Goal: Information Seeking & Learning: Learn about a topic

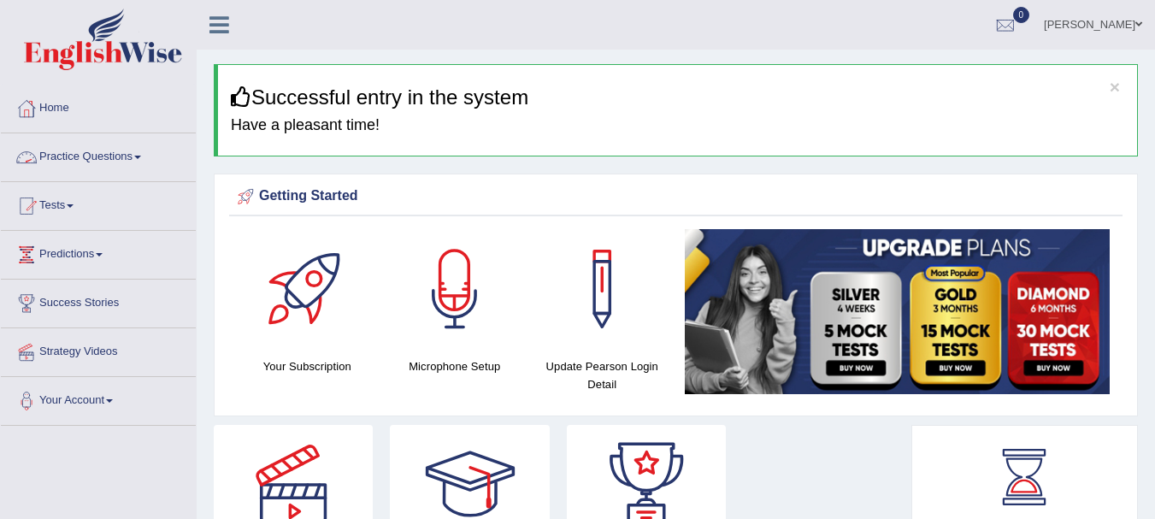
click at [124, 152] on link "Practice Questions" at bounding box center [98, 154] width 195 height 43
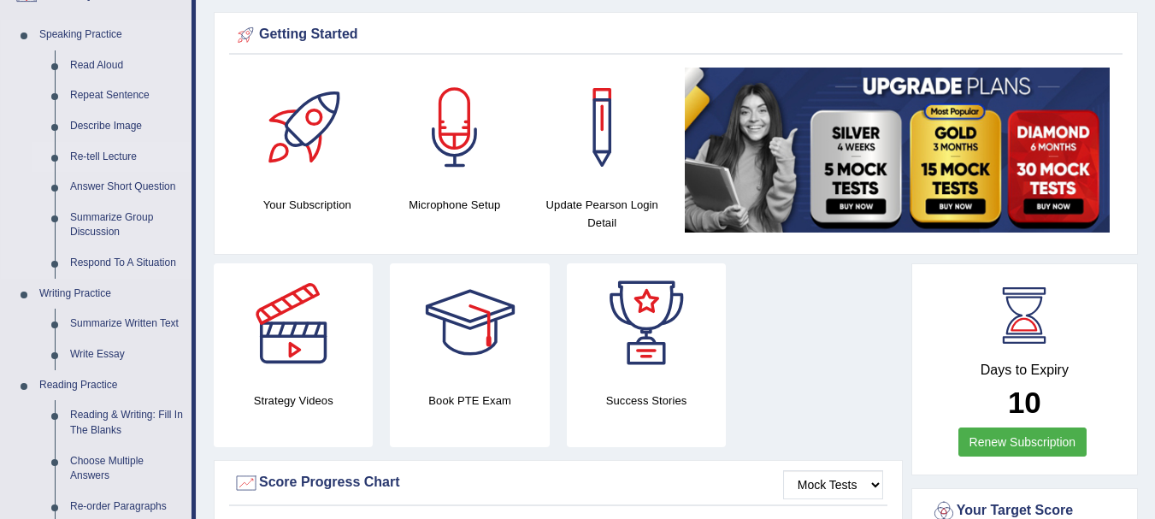
scroll to position [167, 0]
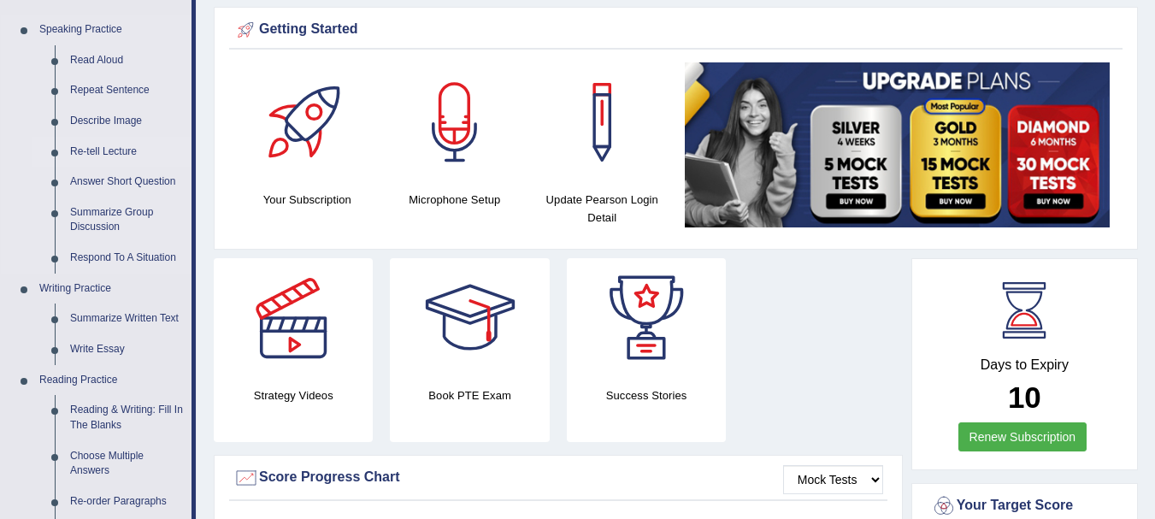
click at [129, 316] on link "Summarize Written Text" at bounding box center [126, 318] width 129 height 31
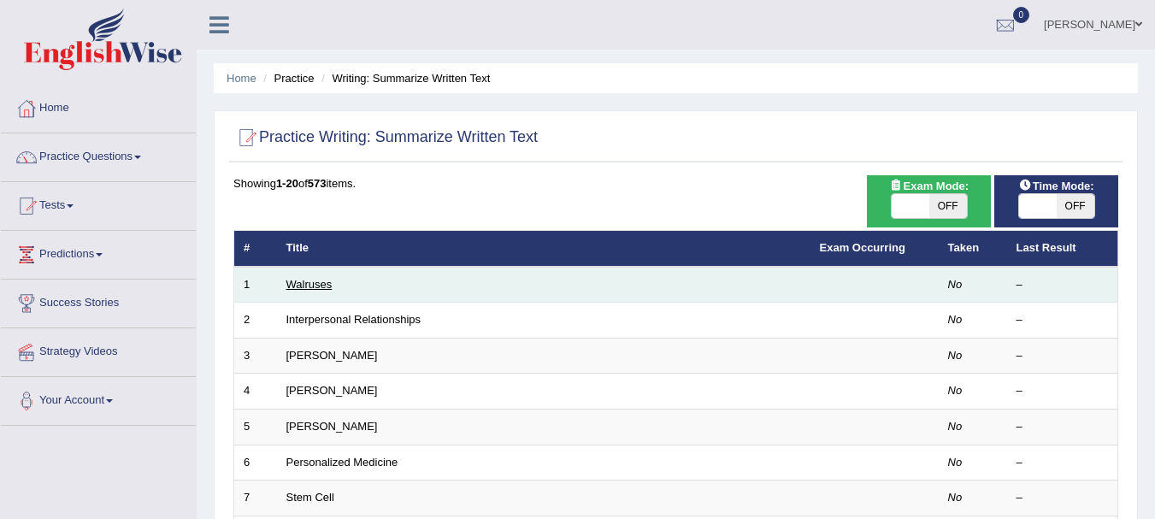
click at [325, 290] on link "Walruses" at bounding box center [309, 284] width 46 height 13
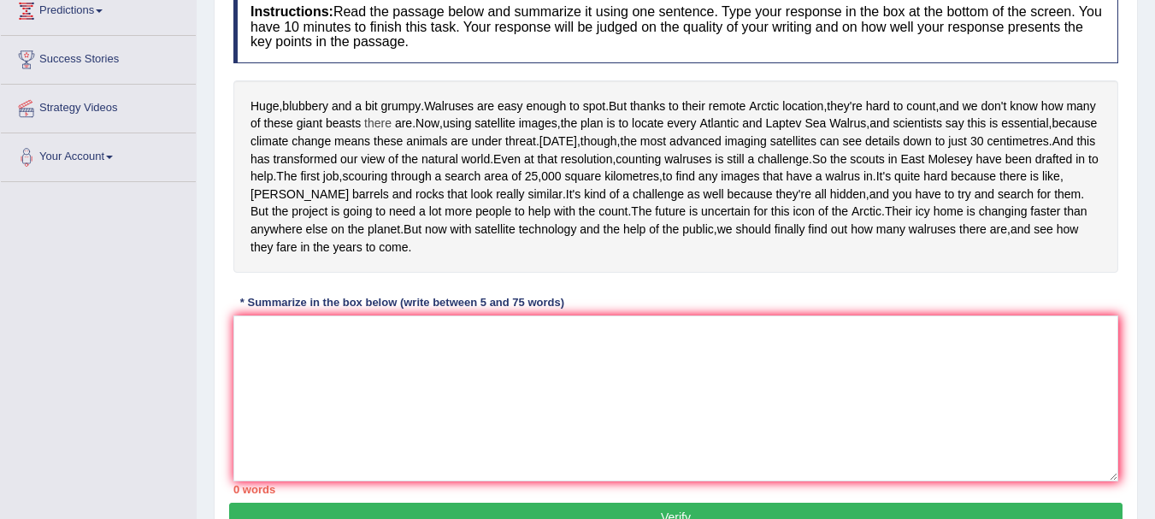
scroll to position [243, 0]
drag, startPoint x: 674, startPoint y: 307, endPoint x: 668, endPoint y: 296, distance: 12.2
click at [577, 239] on span "technology" at bounding box center [548, 230] width 58 height 18
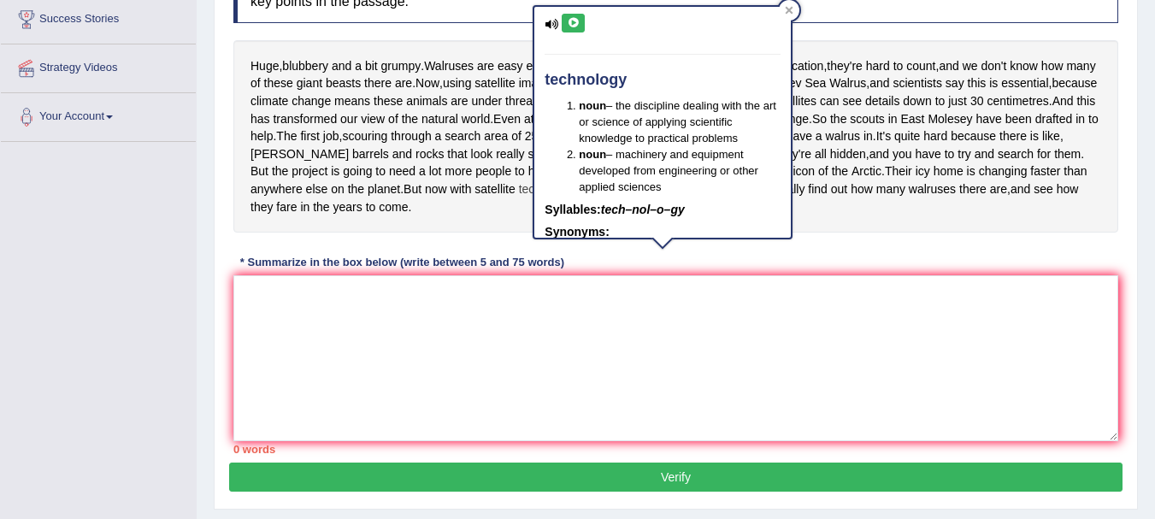
scroll to position [285, 0]
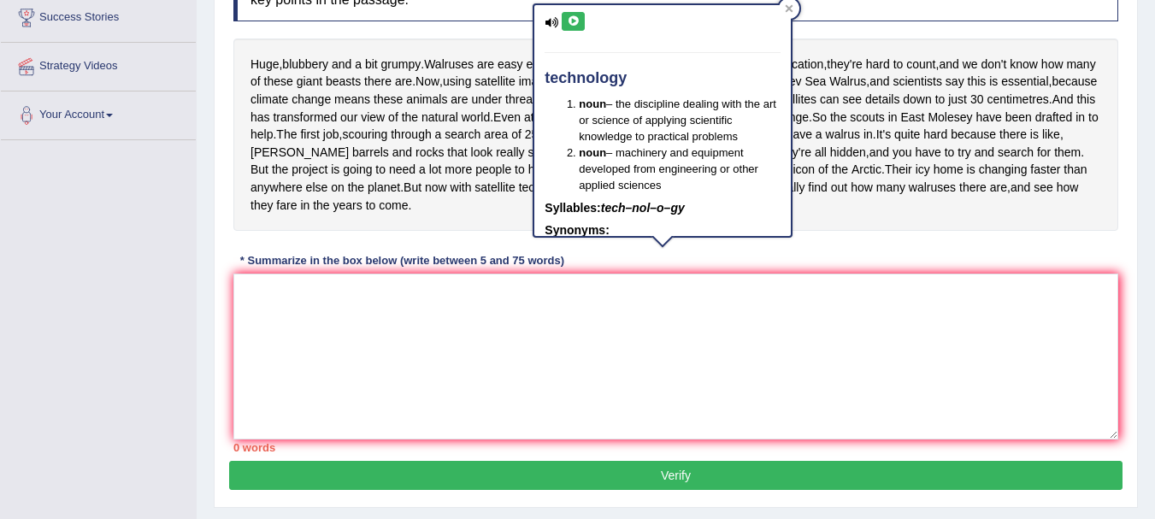
click at [632, 231] on div "Huge , blubbery and a bit grumpy . Walruses are easy enough to spot . But thank…" at bounding box center [675, 134] width 885 height 192
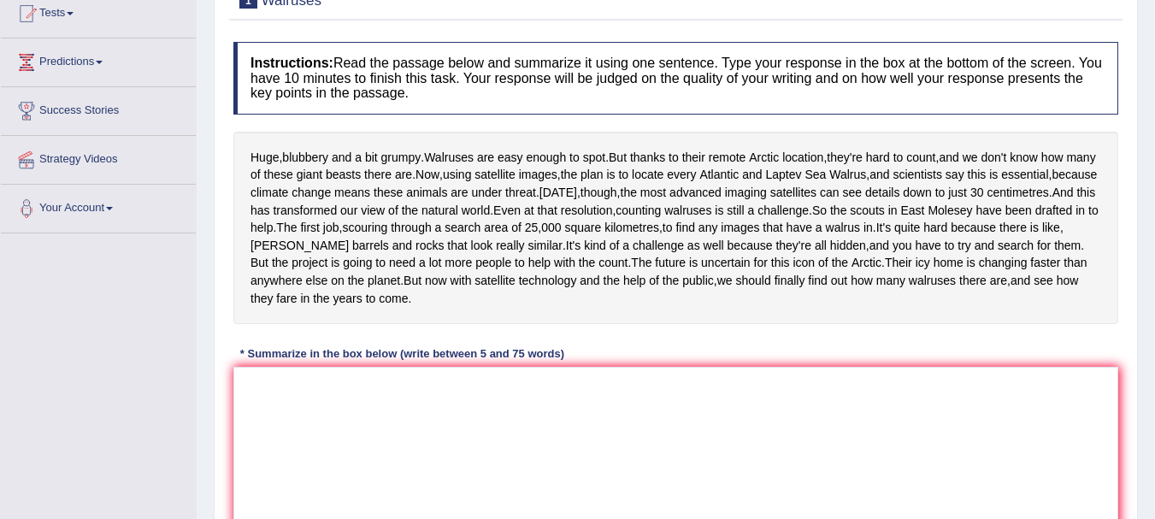
scroll to position [191, 0]
click at [372, 482] on textarea at bounding box center [675, 451] width 885 height 166
type textarea "w"
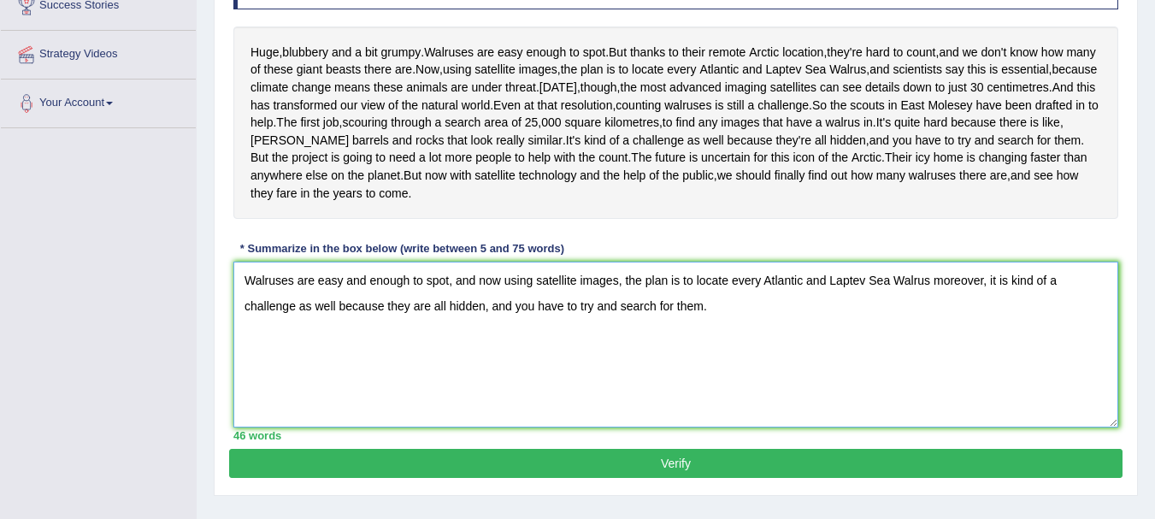
scroll to position [297, 0]
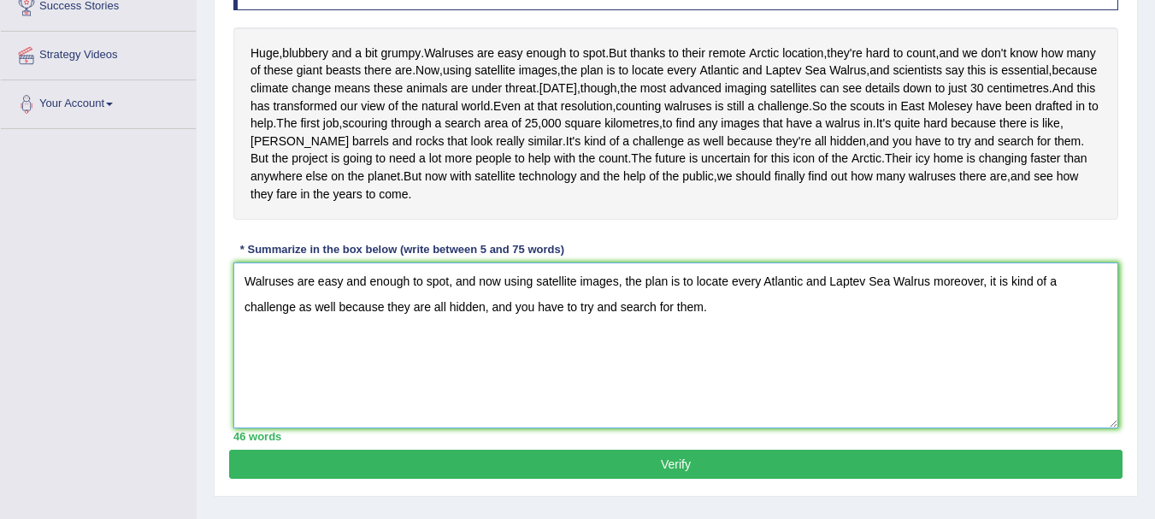
click at [934, 352] on textarea "Walruses are easy and enough to spot, and now using satellite images, the plan …" at bounding box center [675, 345] width 885 height 166
drag, startPoint x: 741, startPoint y: 373, endPoint x: 482, endPoint y: 356, distance: 259.6
click at [482, 356] on textarea "Walruses are easy and enough to spot, and now using satellite images, the plan …" at bounding box center [675, 345] width 885 height 166
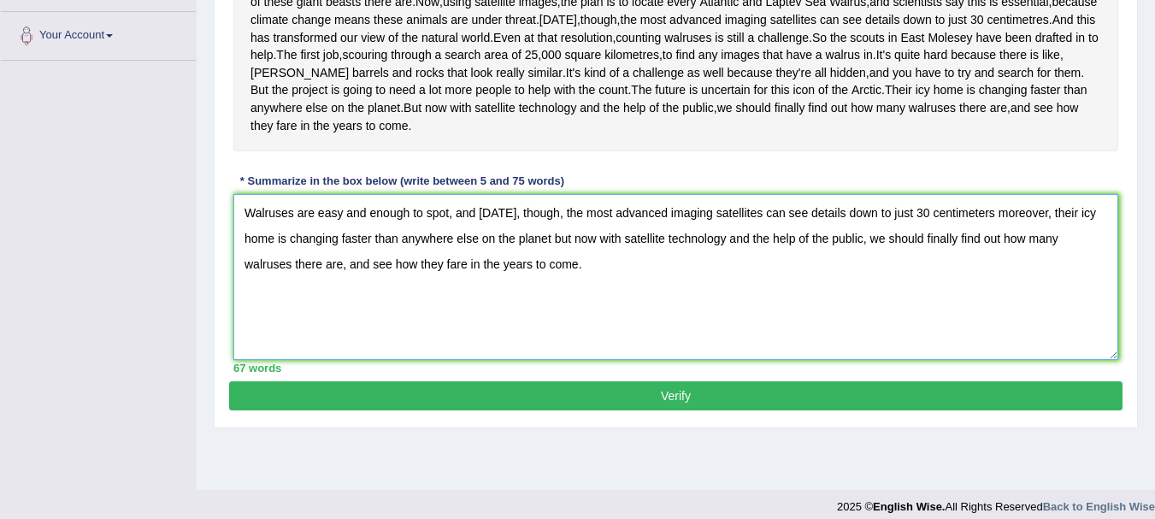
scroll to position [400, 0]
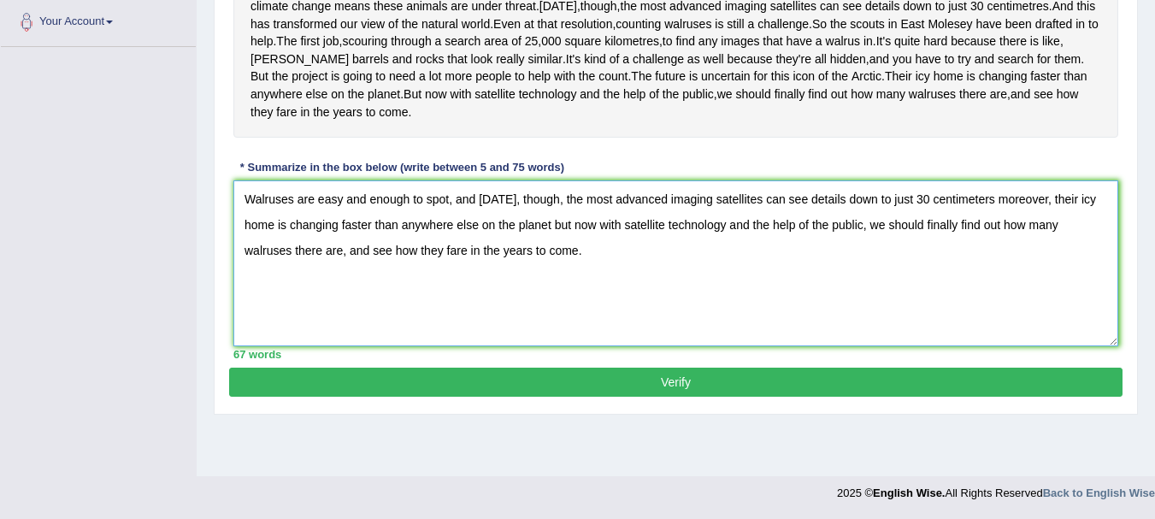
type textarea "Walruses are easy and enough to spot, and today, though, the most advanced imag…"
click at [628, 397] on button "Verify" at bounding box center [675, 382] width 893 height 29
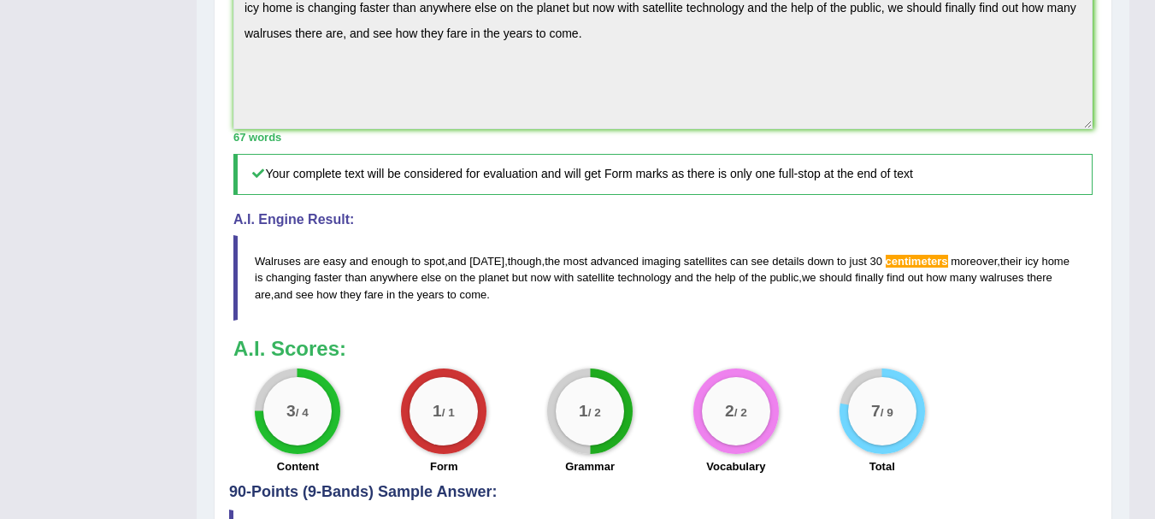
scroll to position [569, 0]
click at [628, 361] on h3 "A.I. Scores:" at bounding box center [662, 349] width 859 height 22
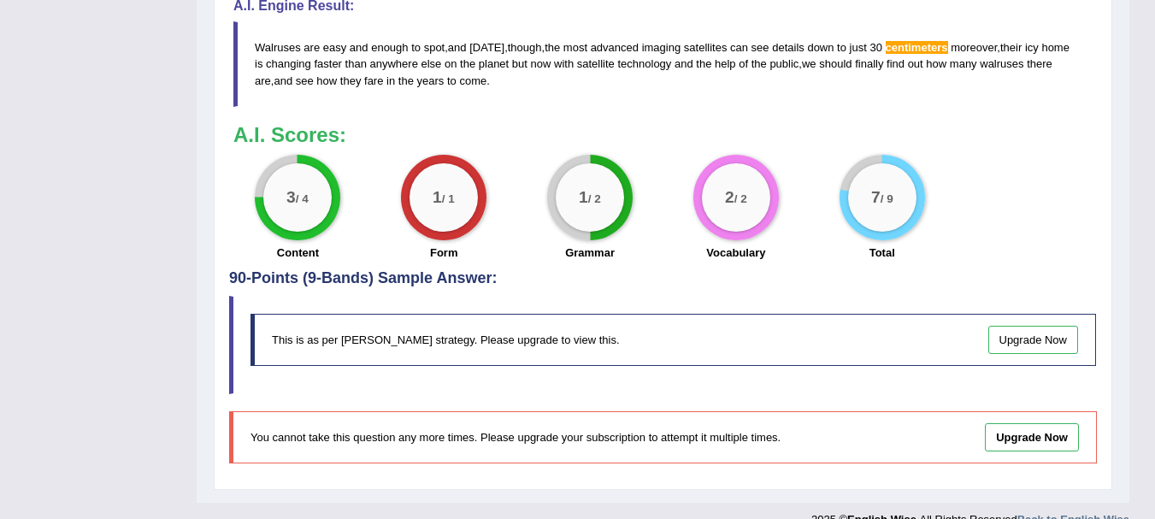
scroll to position [785, 0]
click at [685, 258] on div "2 / 2 Vocabulary" at bounding box center [735, 209] width 146 height 110
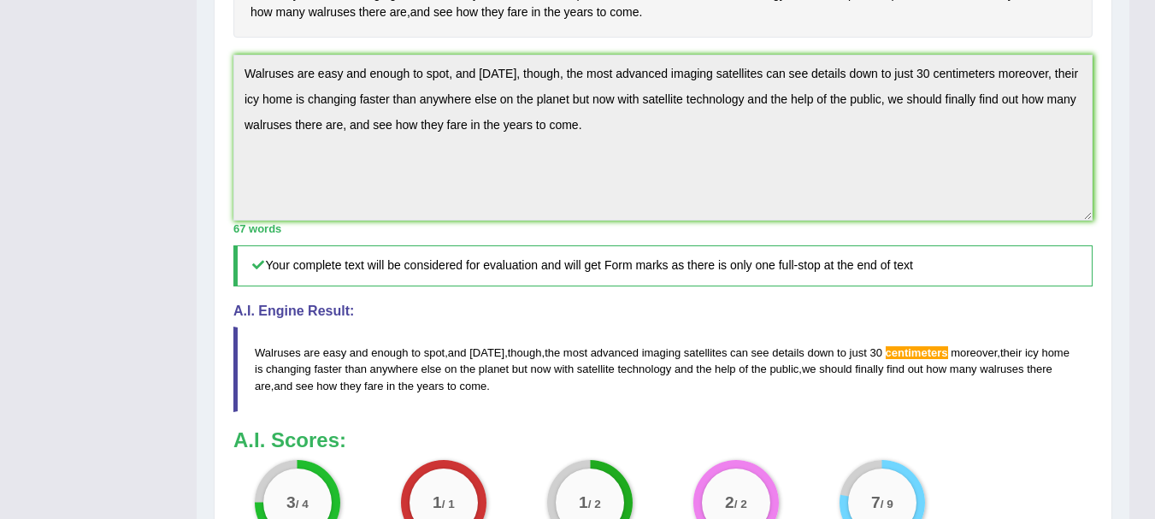
scroll to position [478, 0]
click at [909, 360] on span "centimeters" at bounding box center [917, 353] width 62 height 13
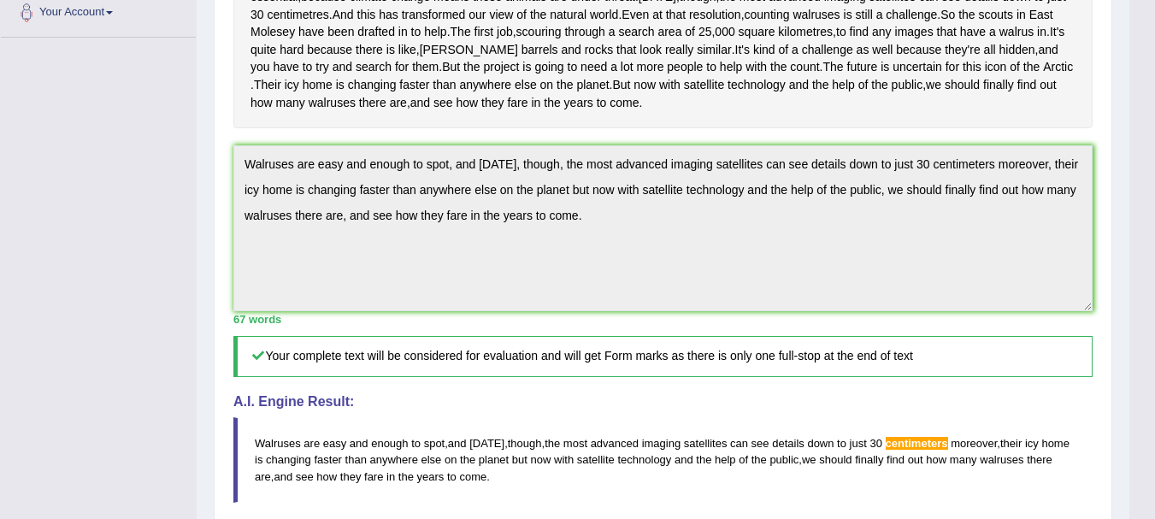
scroll to position [0, 0]
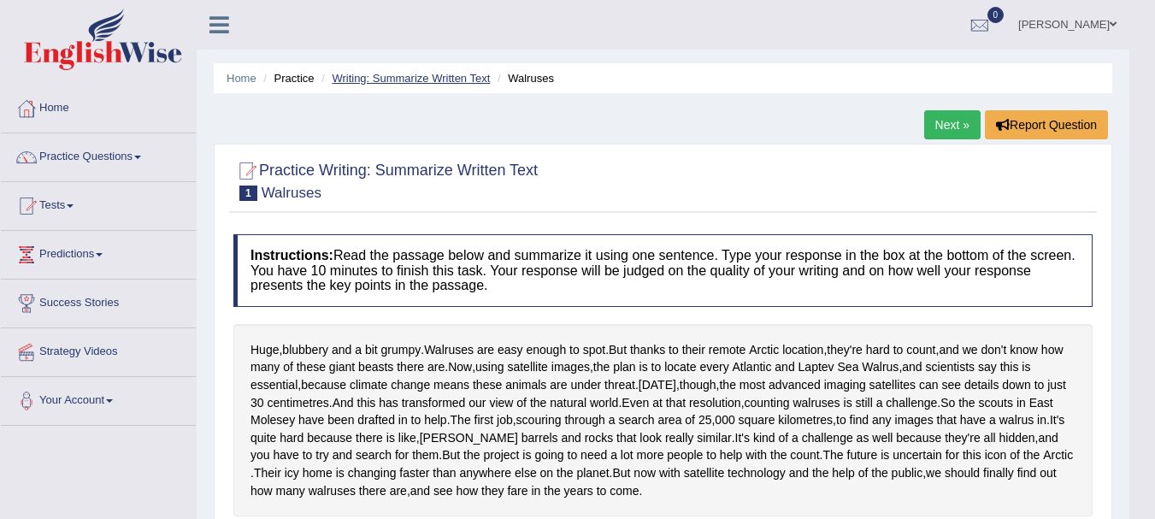
click at [427, 79] on link "Writing: Summarize Written Text" at bounding box center [411, 78] width 158 height 13
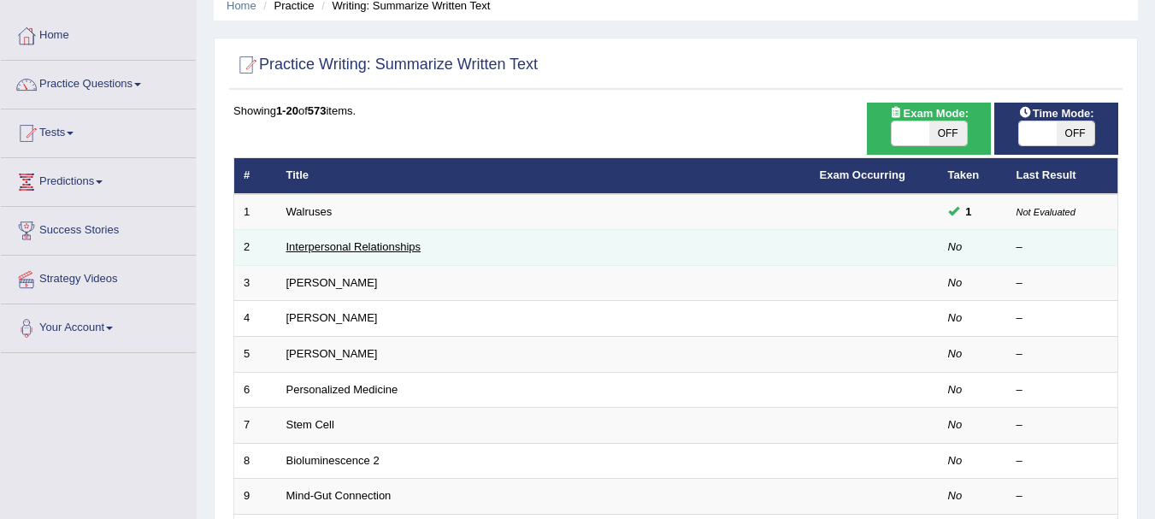
click at [344, 249] on link "Interpersonal Relationships" at bounding box center [353, 246] width 135 height 13
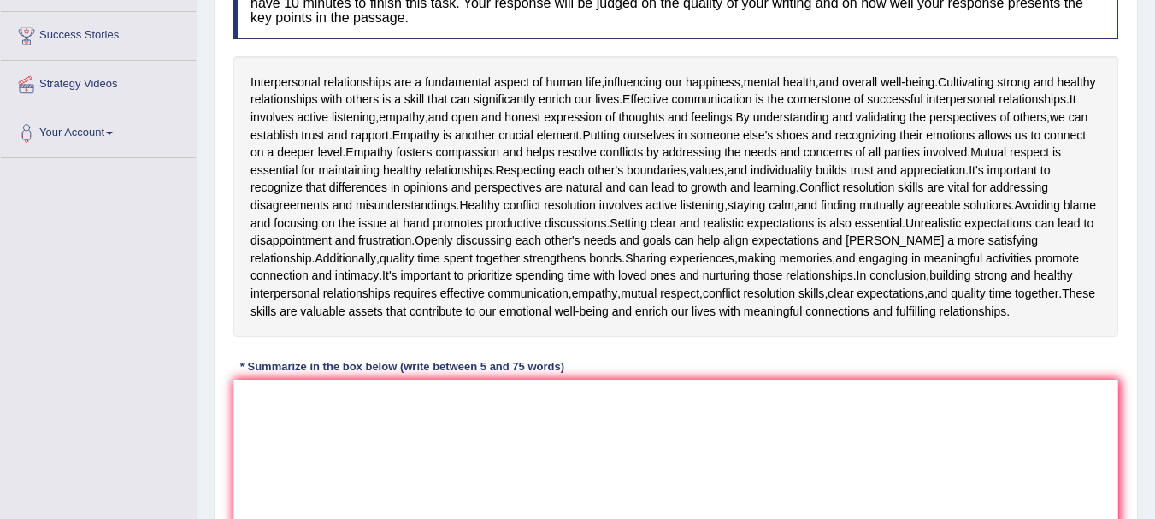
scroll to position [266, 0]
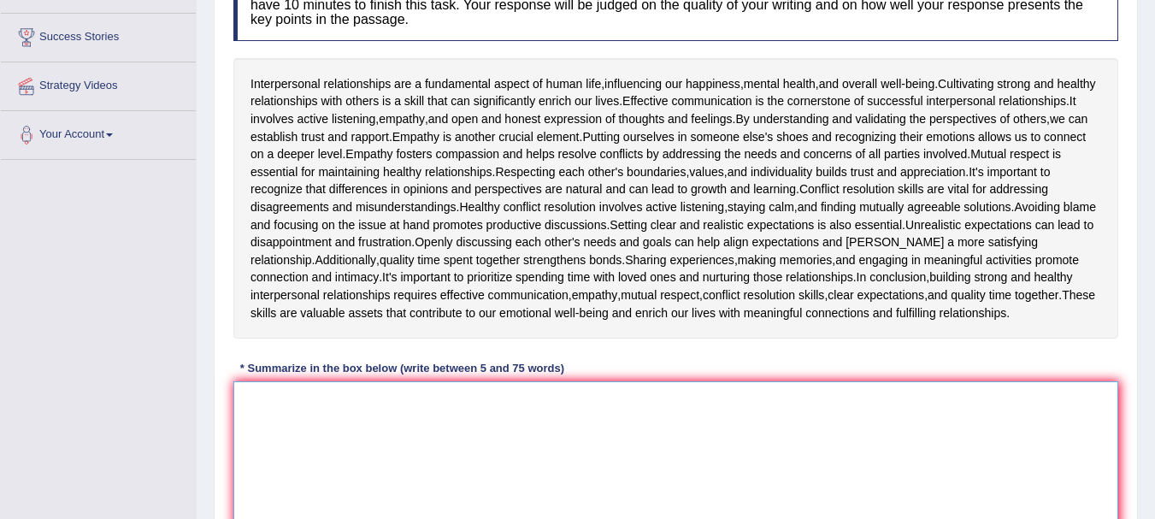
click at [250, 449] on textarea at bounding box center [675, 464] width 885 height 166
click at [438, 450] on textarea "Interpersonal relationships are a" at bounding box center [675, 464] width 885 height 166
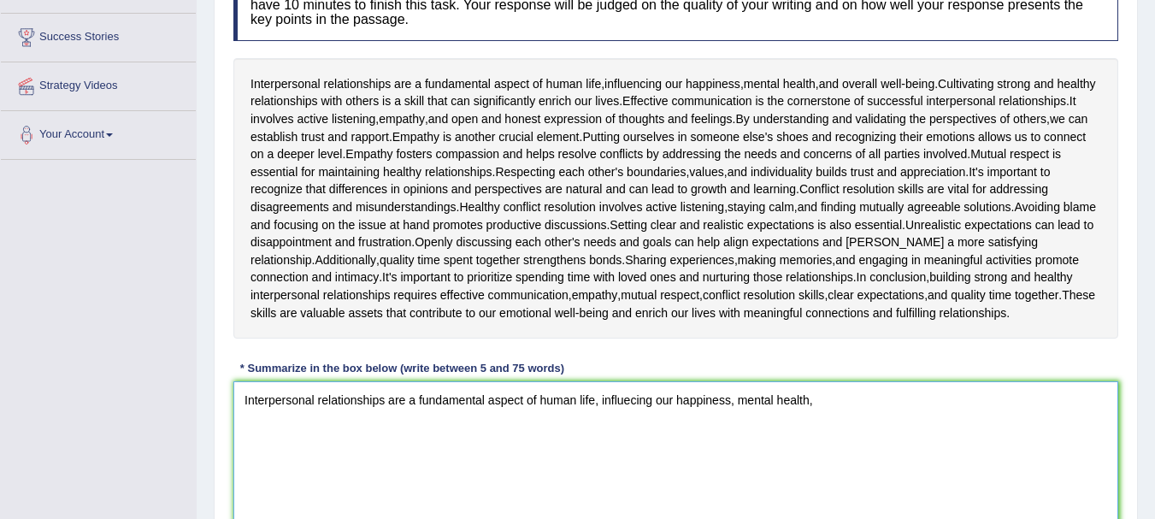
drag, startPoint x: 844, startPoint y: 421, endPoint x: 183, endPoint y: 447, distance: 662.1
click at [183, 447] on div "Toggle navigation Home Practice Questions Speaking Practice Read Aloud Repeat S…" at bounding box center [577, 198] width 1155 height 928
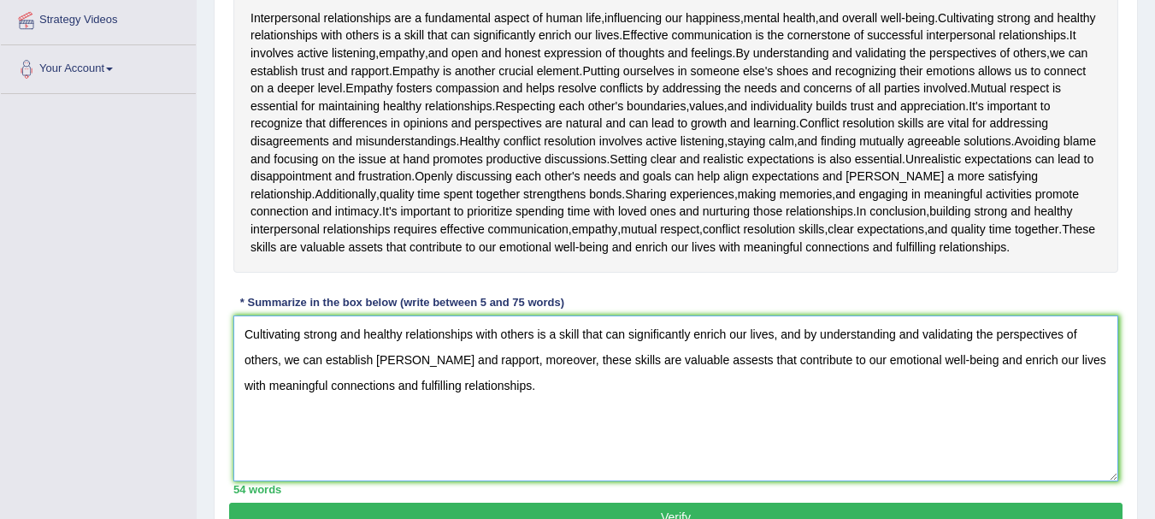
scroll to position [331, 0]
click at [474, 377] on textarea "Cultivating strong and healthy relationships with others is a skill that can si…" at bounding box center [675, 399] width 885 height 166
drag, startPoint x: 325, startPoint y: 53, endPoint x: 598, endPoint y: 138, distance: 286.3
click at [598, 138] on div "Interpersonal relationships are a fundamental aspect of human life , influencin…" at bounding box center [675, 133] width 885 height 280
click at [474, 377] on textarea "Cultivating strong and healthy relationships with others is a skill that can si…" at bounding box center [675, 399] width 885 height 166
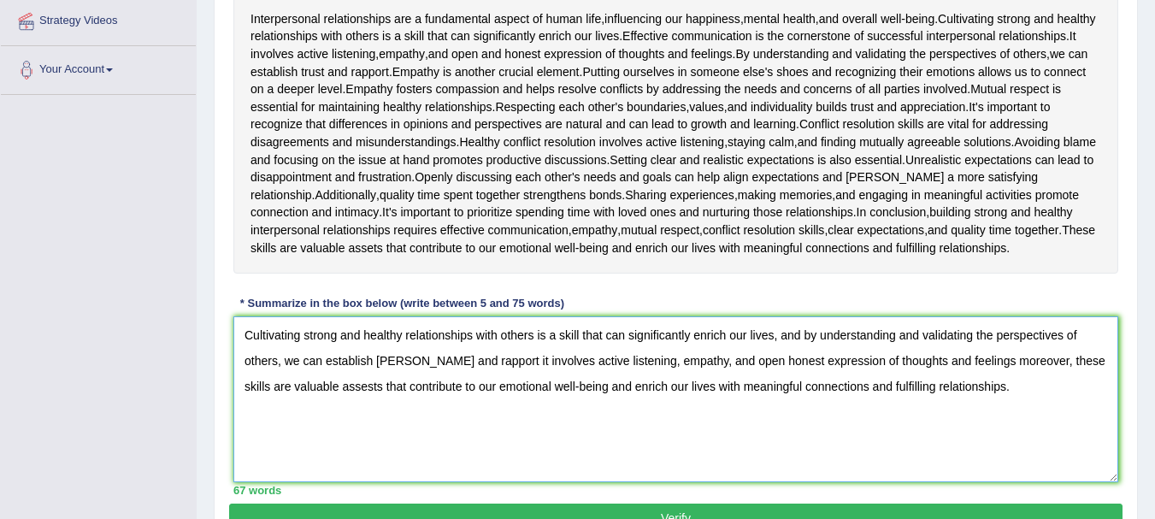
scroll to position [436, 0]
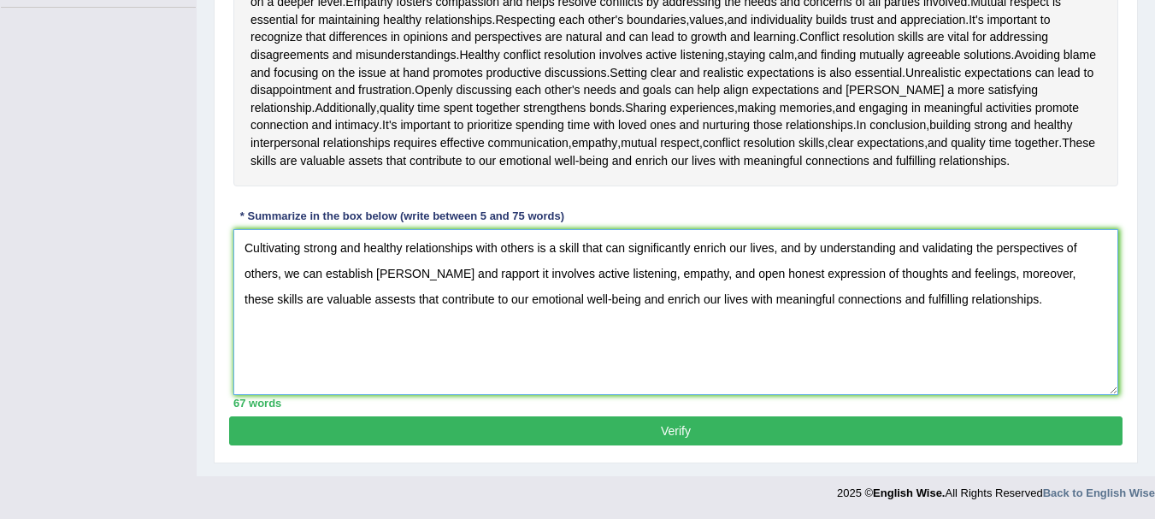
type textarea "Cultivating strong and healthy relationships with others is a skill that can si…"
click at [654, 431] on button "Verify" at bounding box center [675, 430] width 893 height 29
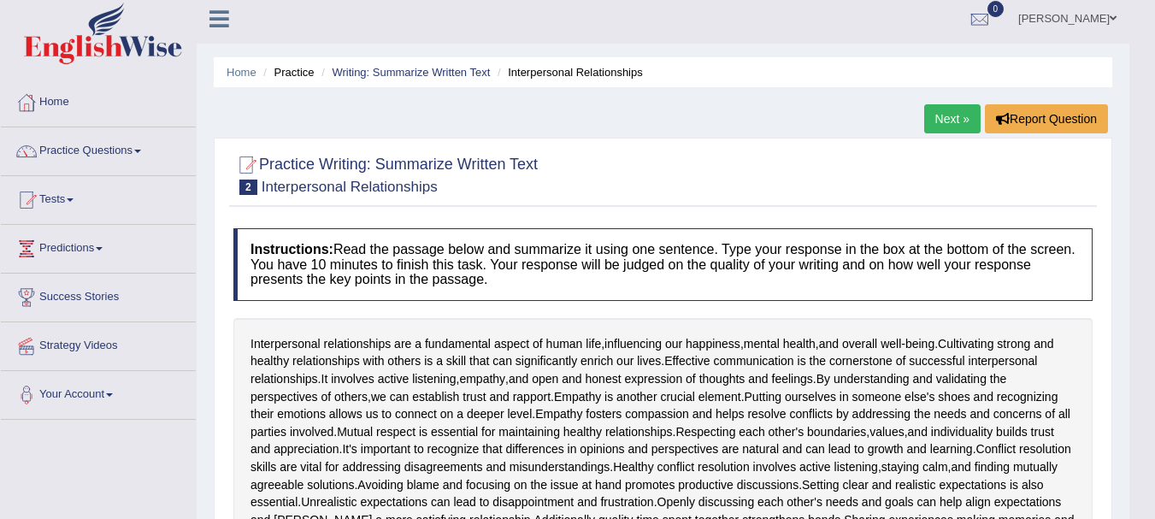
scroll to position [0, 0]
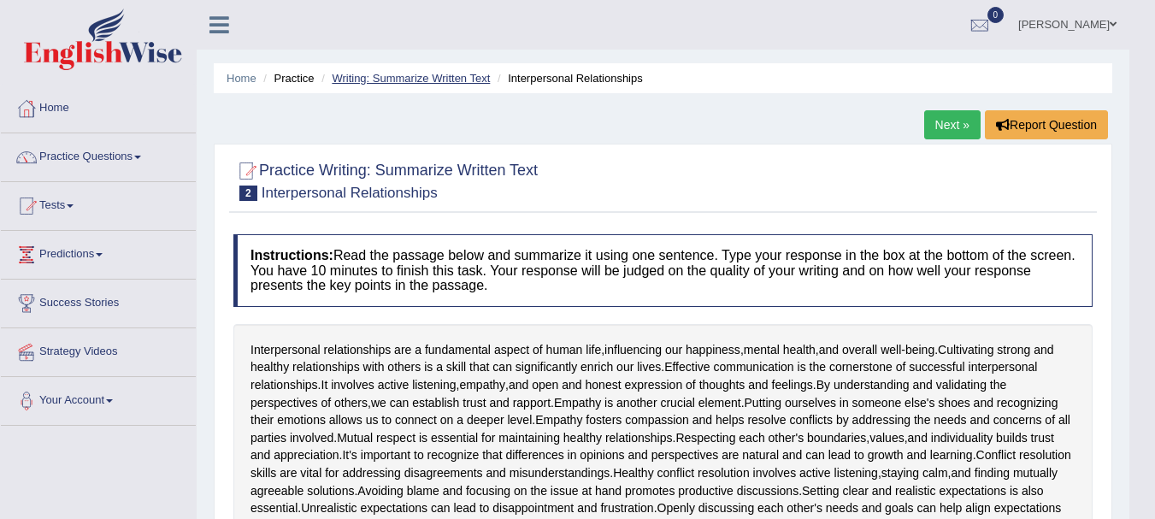
click at [456, 81] on link "Writing: Summarize Written Text" at bounding box center [411, 78] width 158 height 13
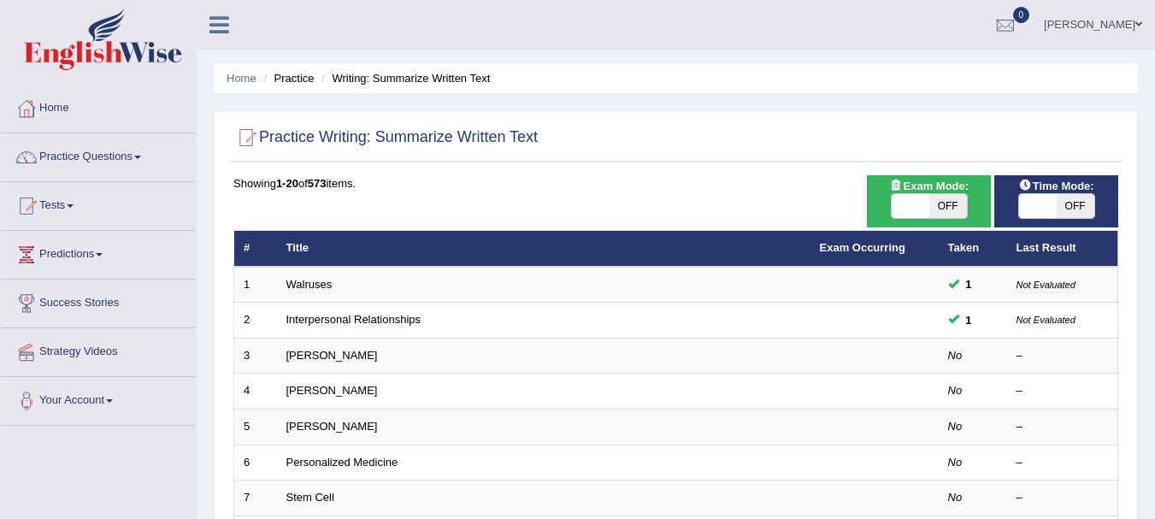
click at [944, 205] on span "OFF" at bounding box center [948, 206] width 38 height 24
checkbox input "true"
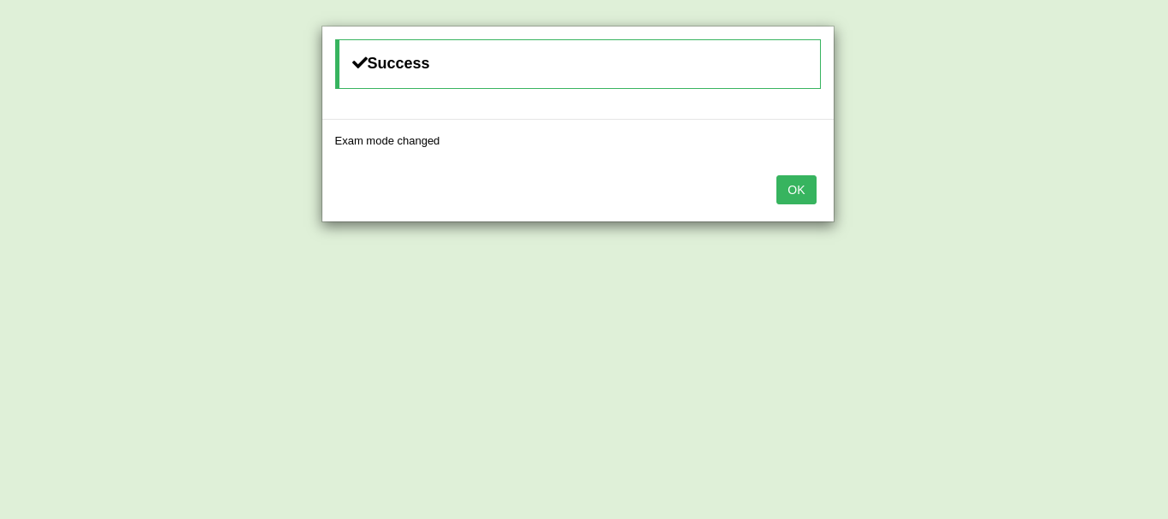
click at [789, 198] on button "OK" at bounding box center [795, 189] width 39 height 29
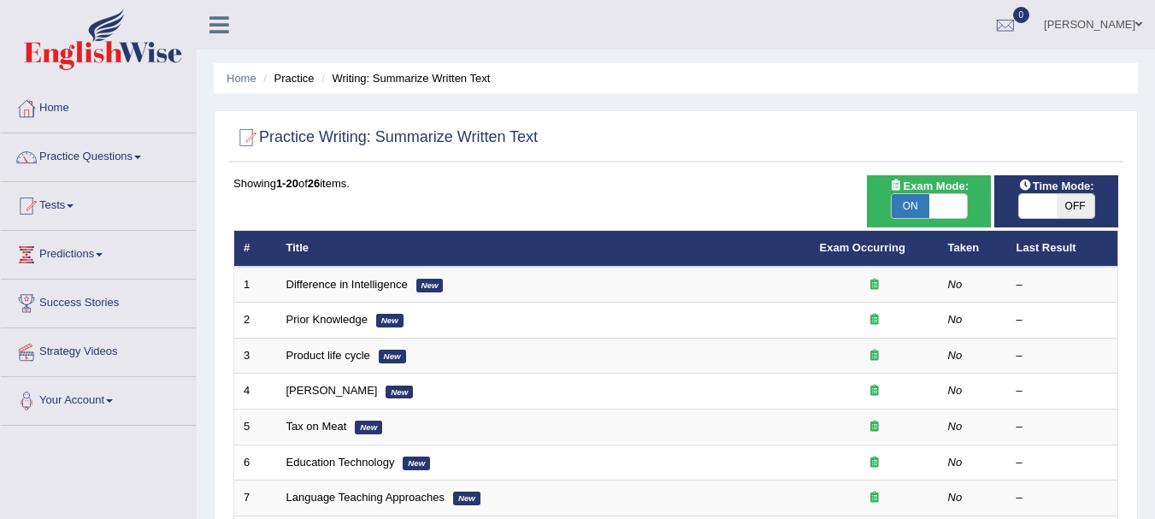
click at [1077, 208] on span "OFF" at bounding box center [1075, 206] width 38 height 24
checkbox input "true"
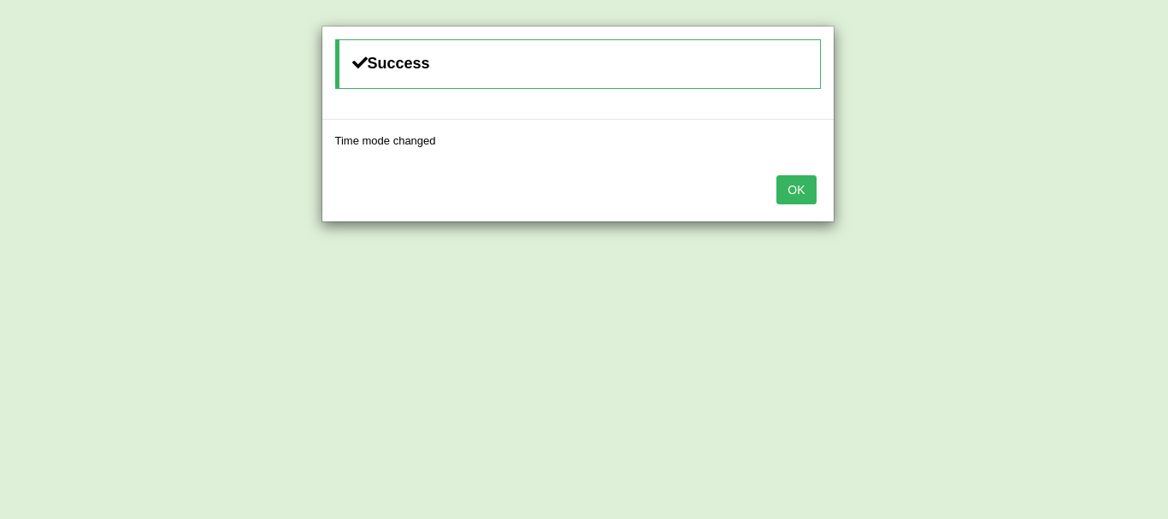
click at [796, 190] on button "OK" at bounding box center [795, 189] width 39 height 29
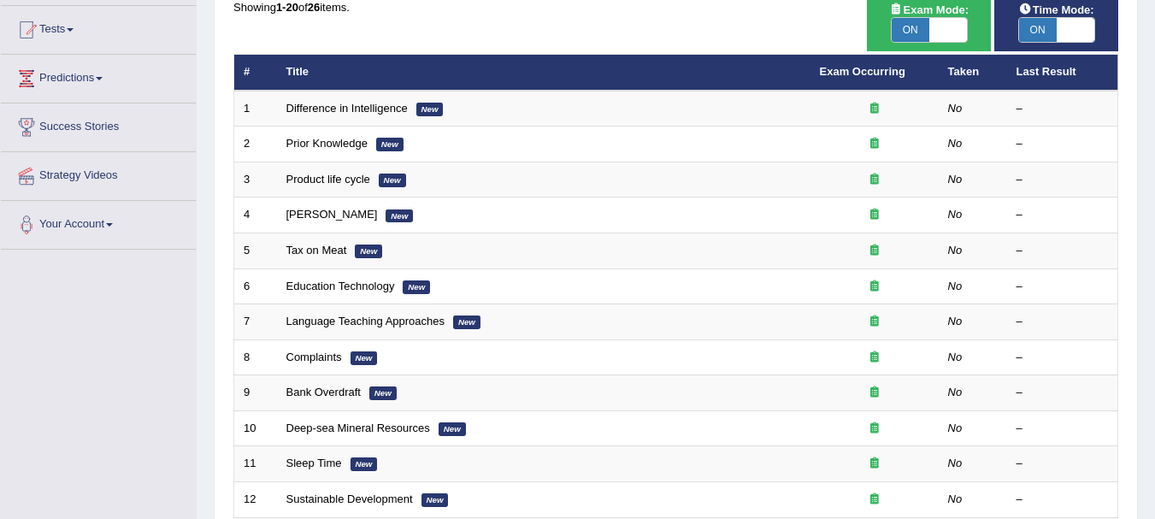
scroll to position [177, 0]
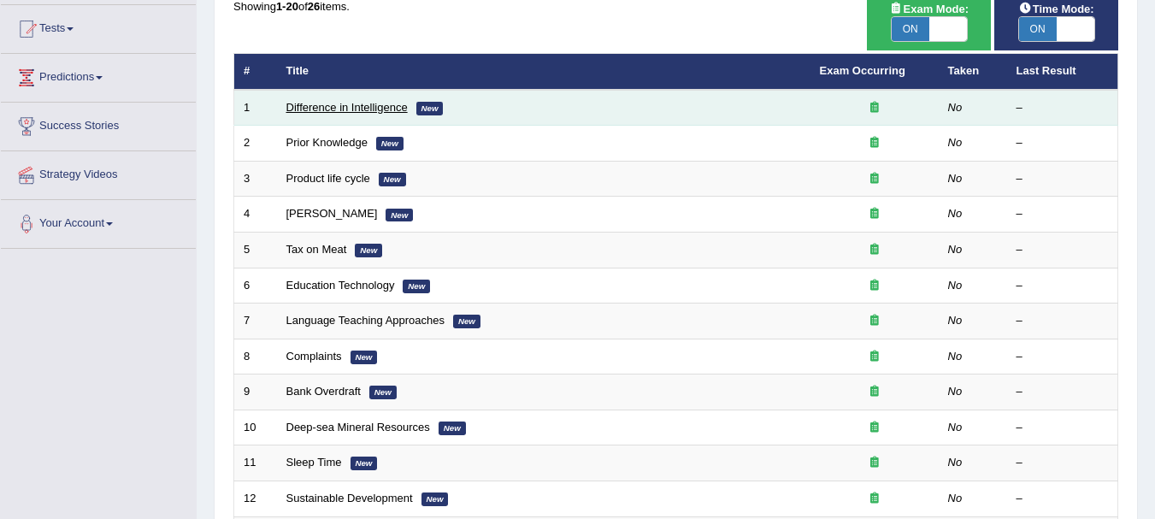
click at [383, 106] on link "Difference in Intelligence" at bounding box center [346, 107] width 121 height 13
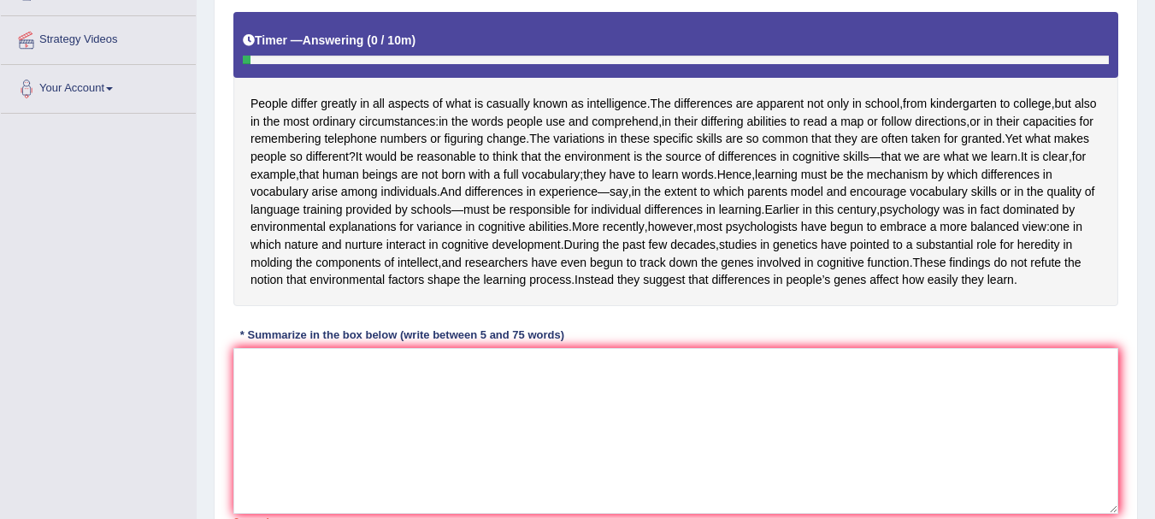
scroll to position [313, 0]
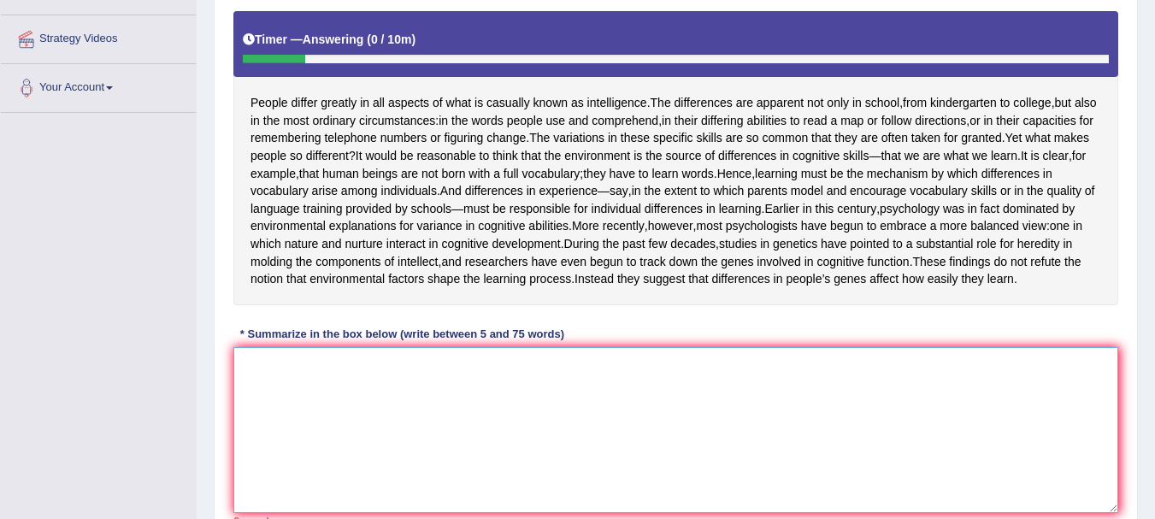
click at [525, 451] on textarea at bounding box center [675, 430] width 885 height 166
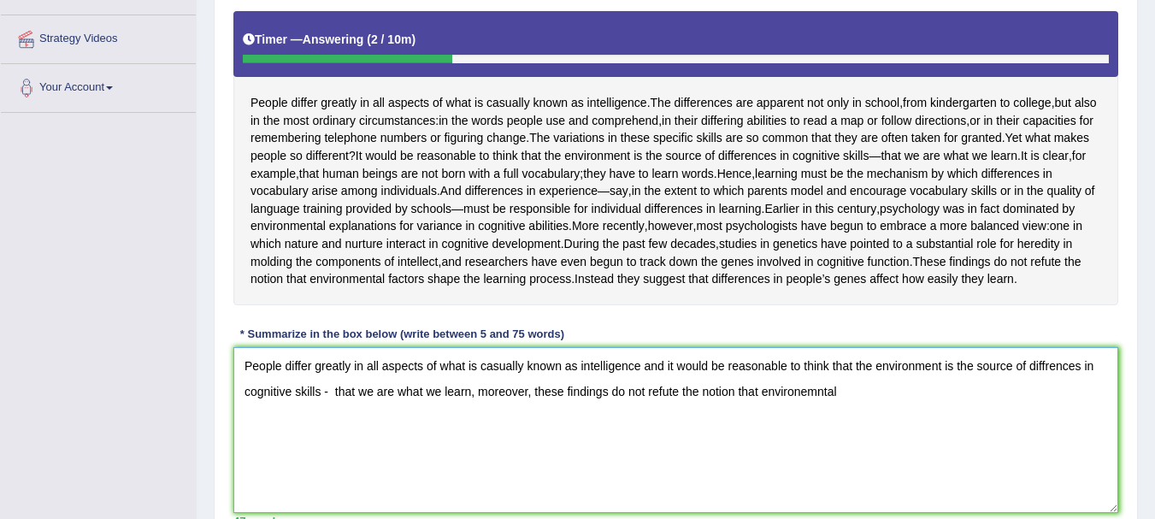
click at [925, 462] on textarea "People differ greatly in all aspects of what is casually known as intelligence …" at bounding box center [675, 430] width 885 height 166
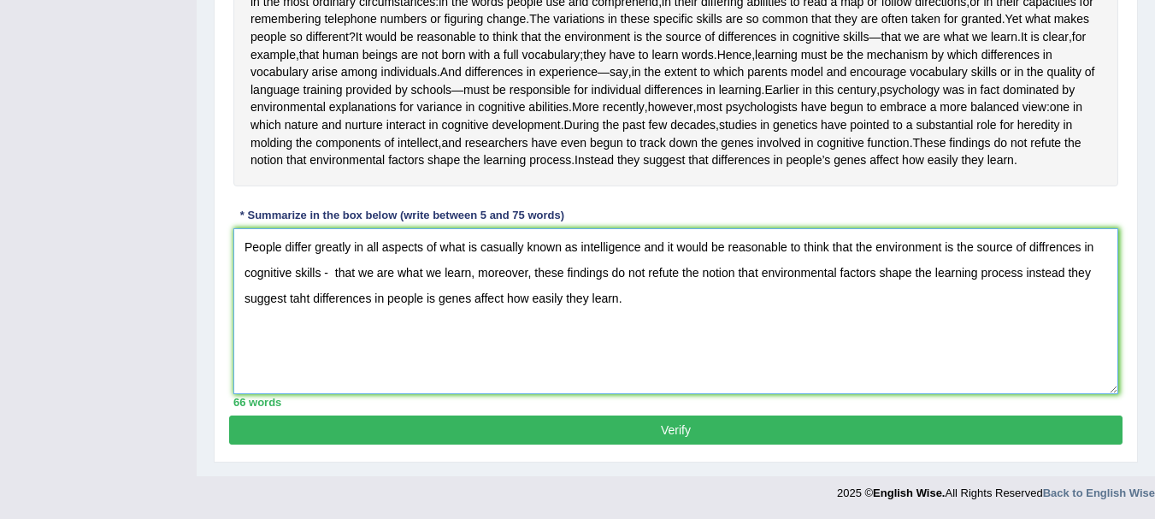
scroll to position [466, 0]
click at [638, 285] on textarea "People differ greatly in all aspects of what is casually known as intelligence …" at bounding box center [675, 311] width 885 height 166
click at [305, 337] on textarea "People differ greatly in all aspects of what is casually known as intelligence,…" at bounding box center [675, 311] width 885 height 166
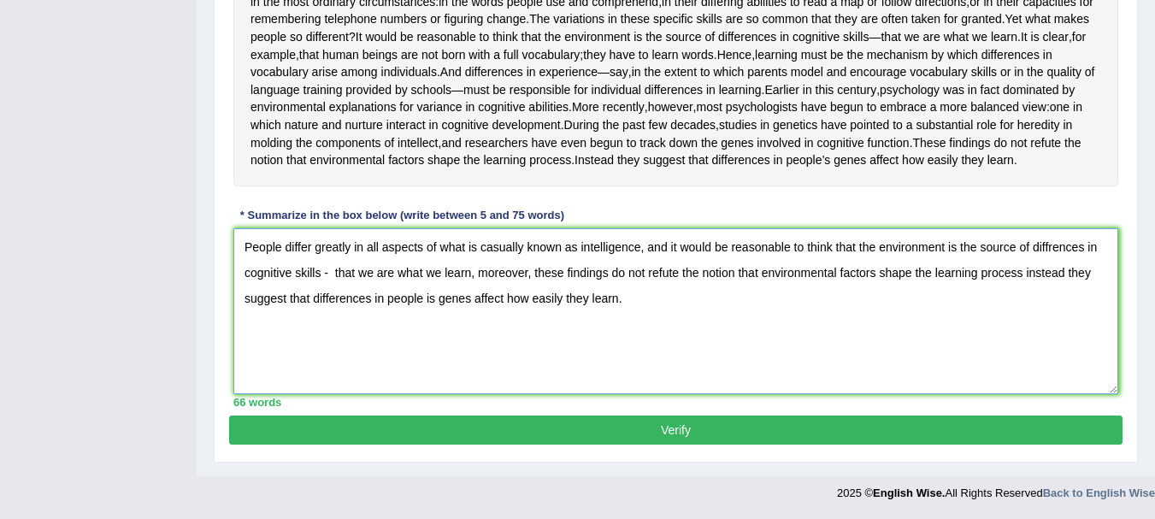
type textarea "People differ greatly in all aspects of what is casually known as intelligence,…"
click at [525, 429] on button "Verify" at bounding box center [675, 429] width 893 height 29
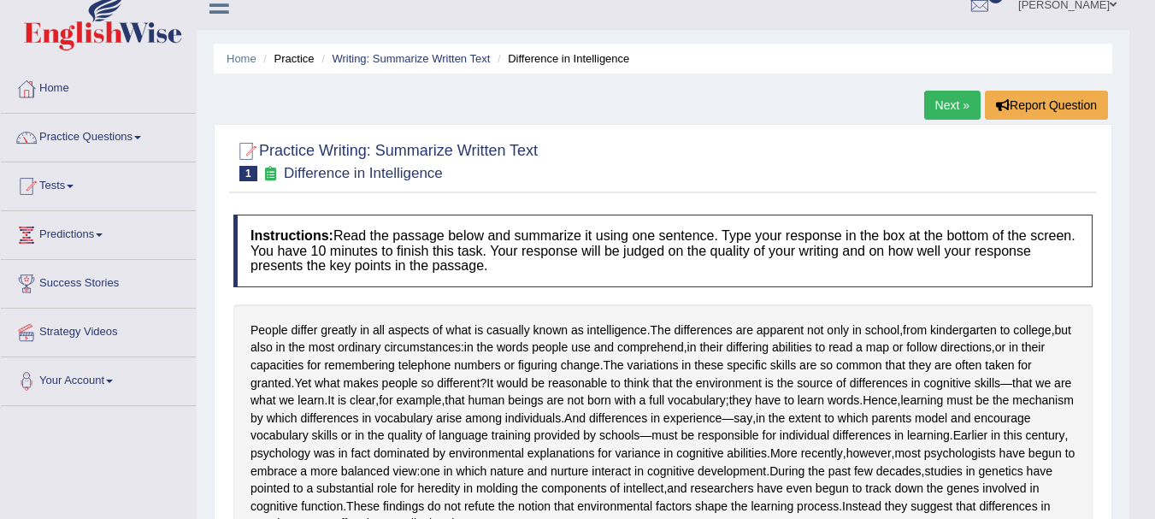
scroll to position [19, 0]
click at [474, 56] on link "Writing: Summarize Written Text" at bounding box center [411, 59] width 158 height 13
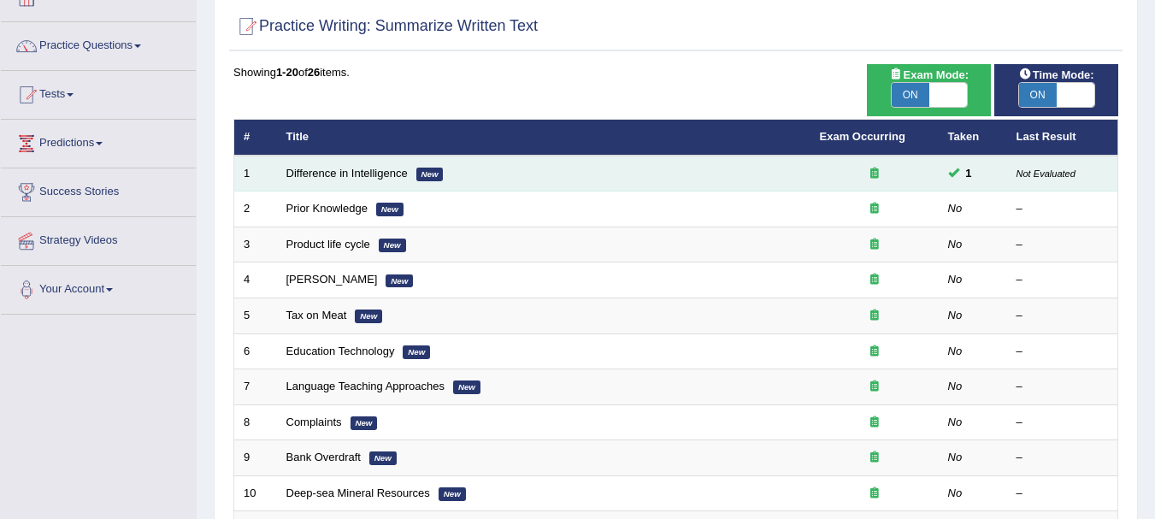
click at [873, 177] on icon at bounding box center [874, 173] width 9 height 11
click at [379, 177] on link "Difference in Intelligence" at bounding box center [346, 173] width 121 height 13
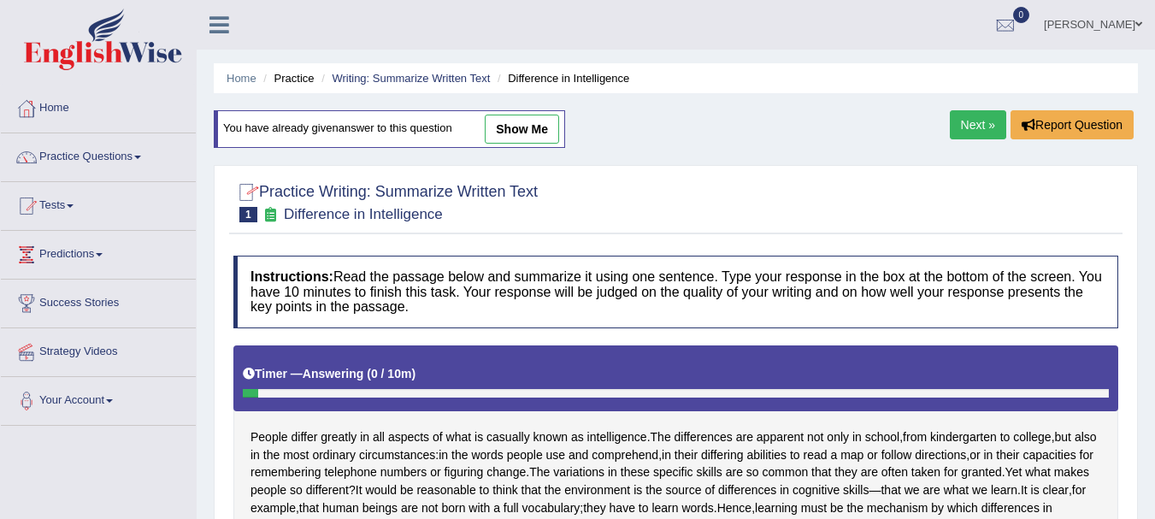
click at [246, 191] on div at bounding box center [246, 192] width 26 height 26
click at [430, 80] on link "Writing: Summarize Written Text" at bounding box center [411, 78] width 158 height 13
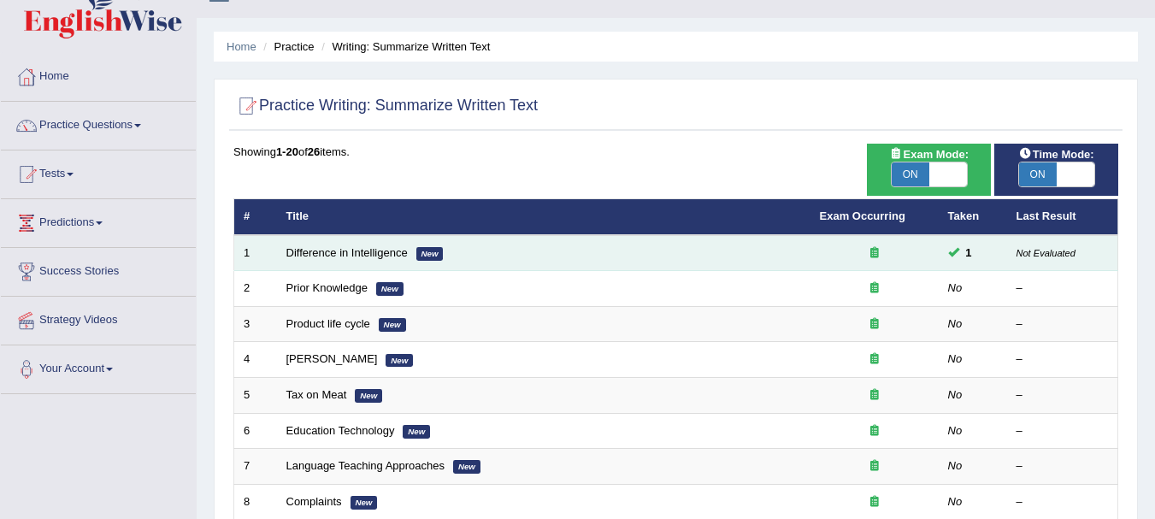
click at [1050, 253] on small "Not Evaluated" at bounding box center [1045, 253] width 59 height 10
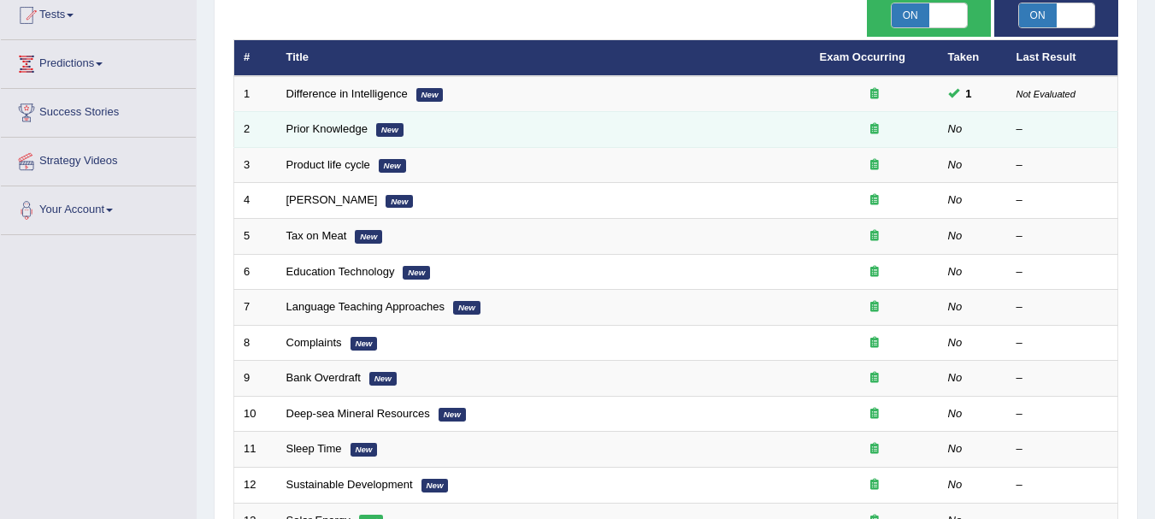
scroll to position [190, 0]
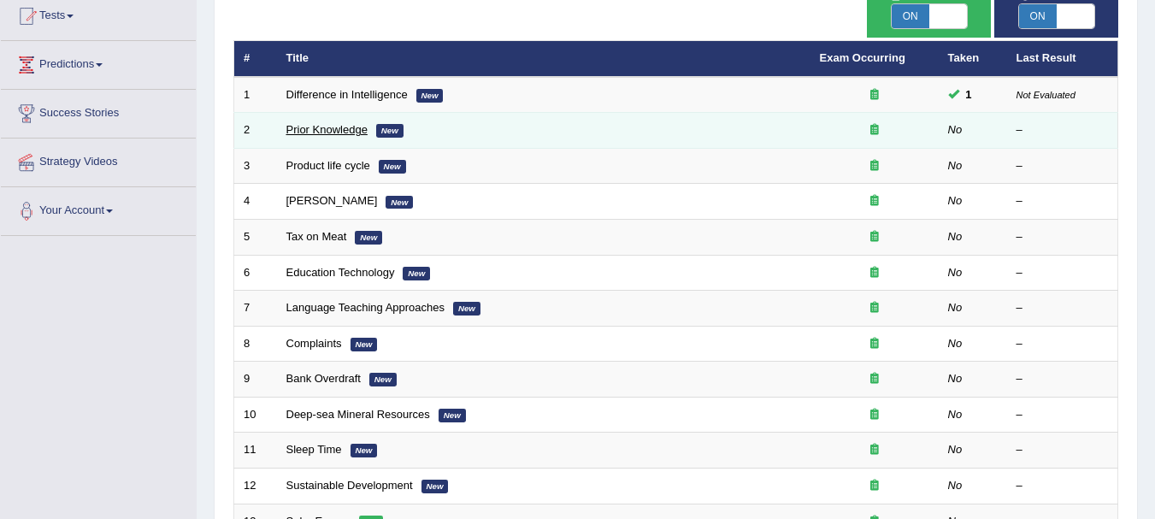
click at [316, 135] on link "Prior Knowledge" at bounding box center [326, 129] width 81 height 13
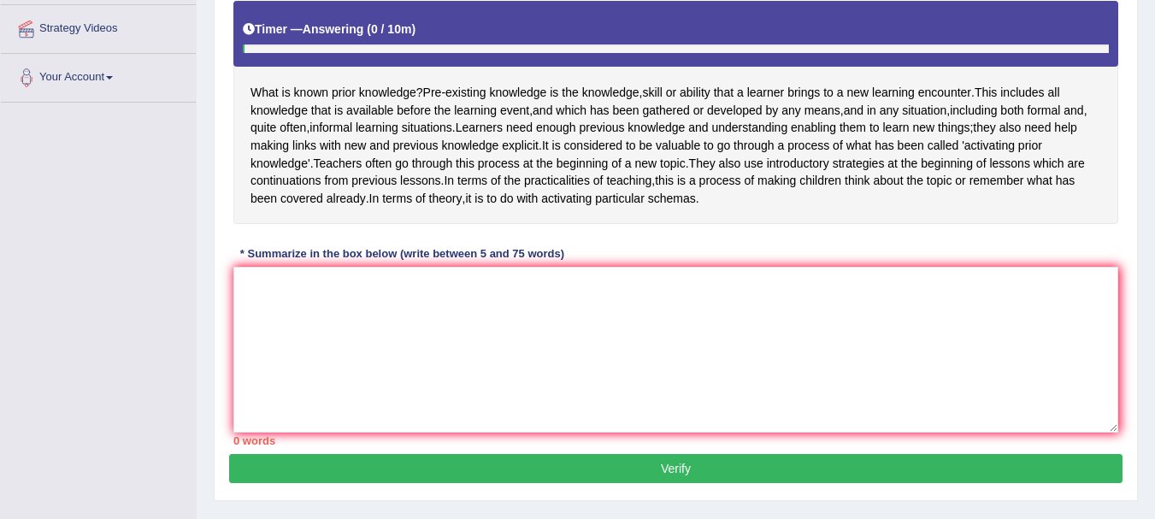
scroll to position [324, 0]
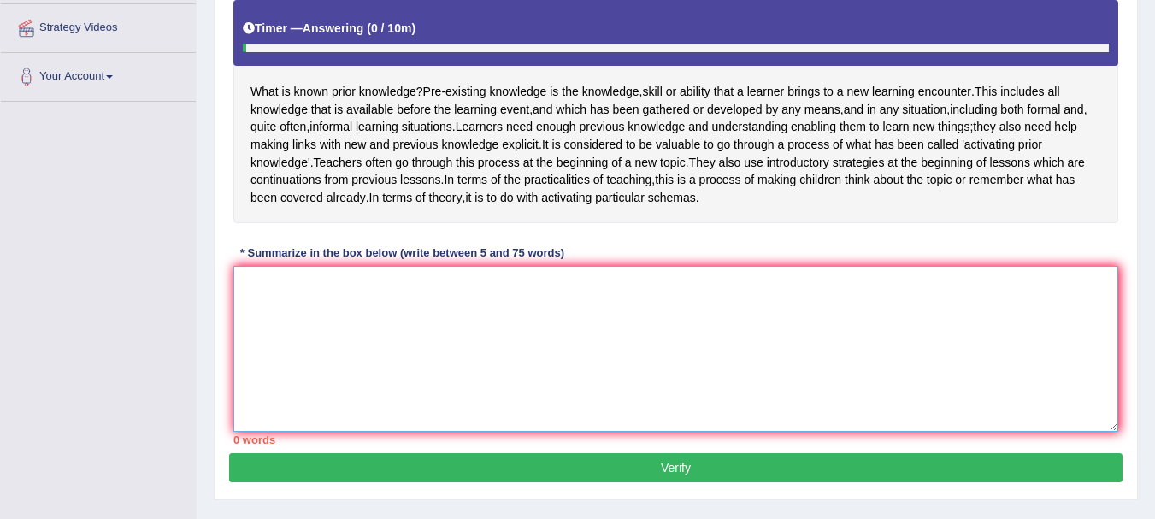
click at [356, 366] on textarea at bounding box center [675, 349] width 885 height 166
type textarea "W"
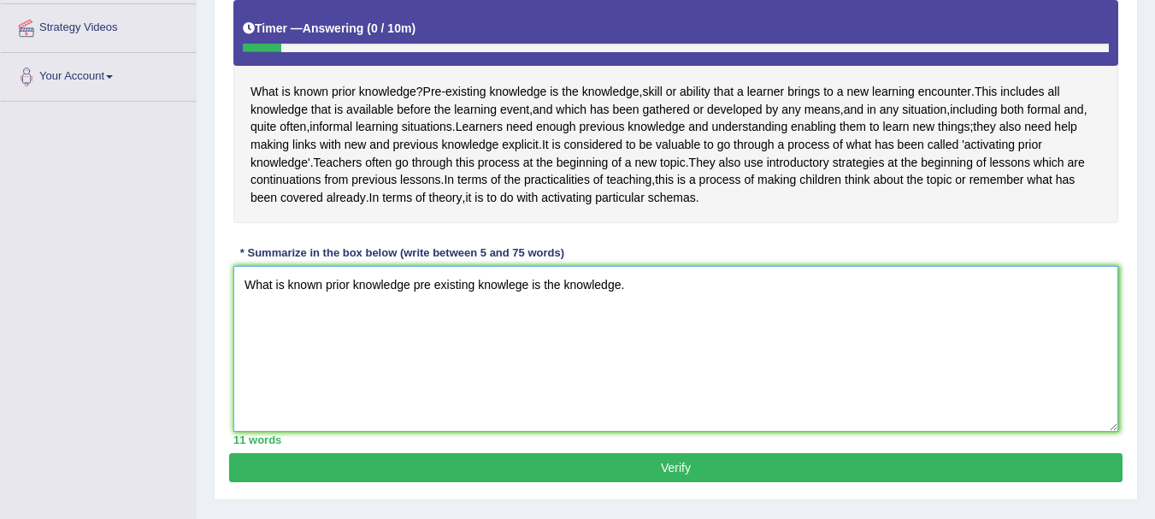
scroll to position [396, 0]
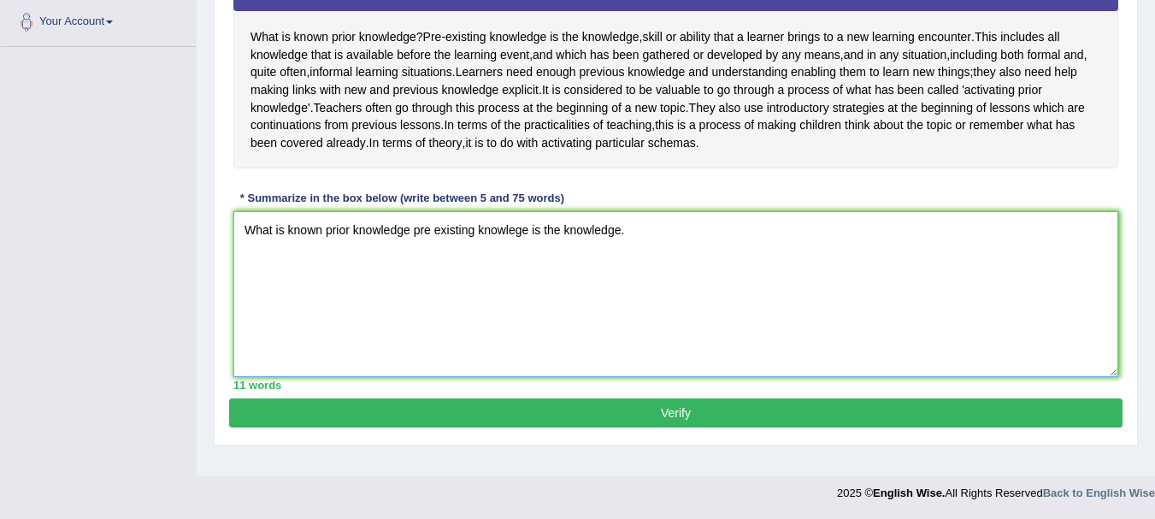
type textarea "What is known prior knowledge pre existing knowlege is the knowledge."
click at [496, 425] on button "Verify" at bounding box center [675, 412] width 893 height 29
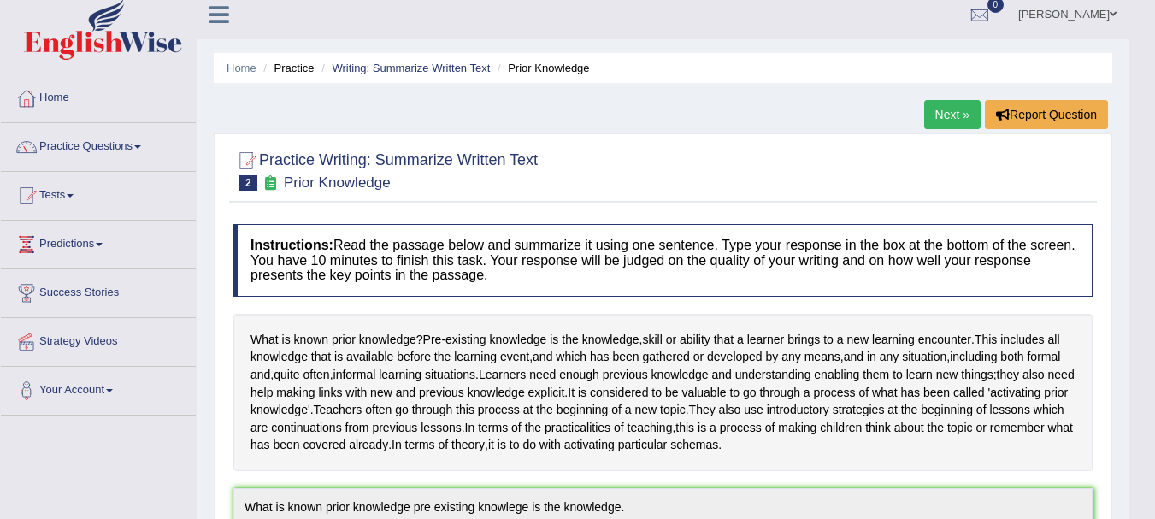
scroll to position [9, 0]
click at [69, 201] on link "Tests" at bounding box center [98, 194] width 195 height 43
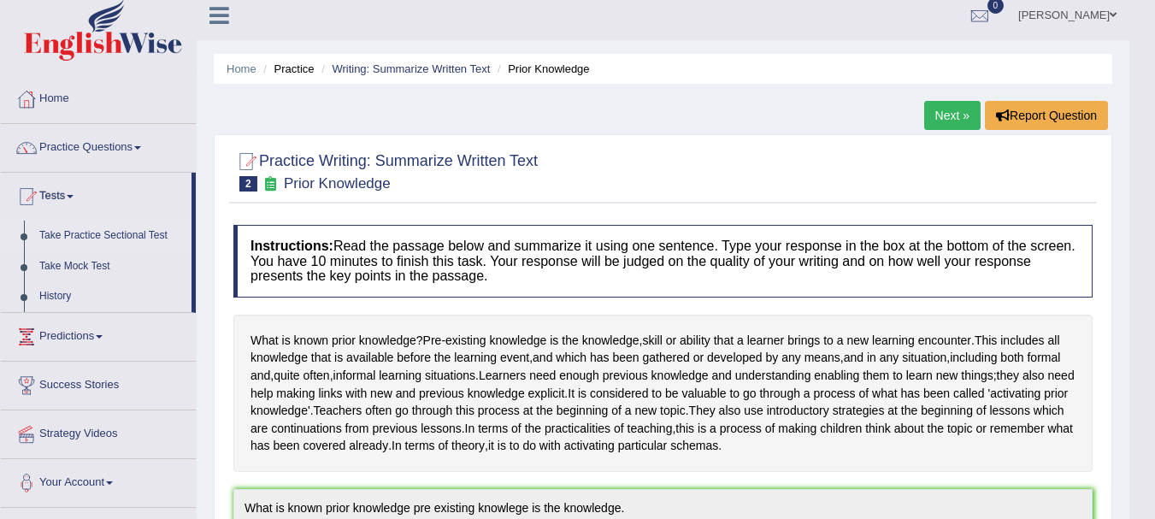
click at [102, 229] on link "Take Practice Sectional Test" at bounding box center [112, 236] width 160 height 31
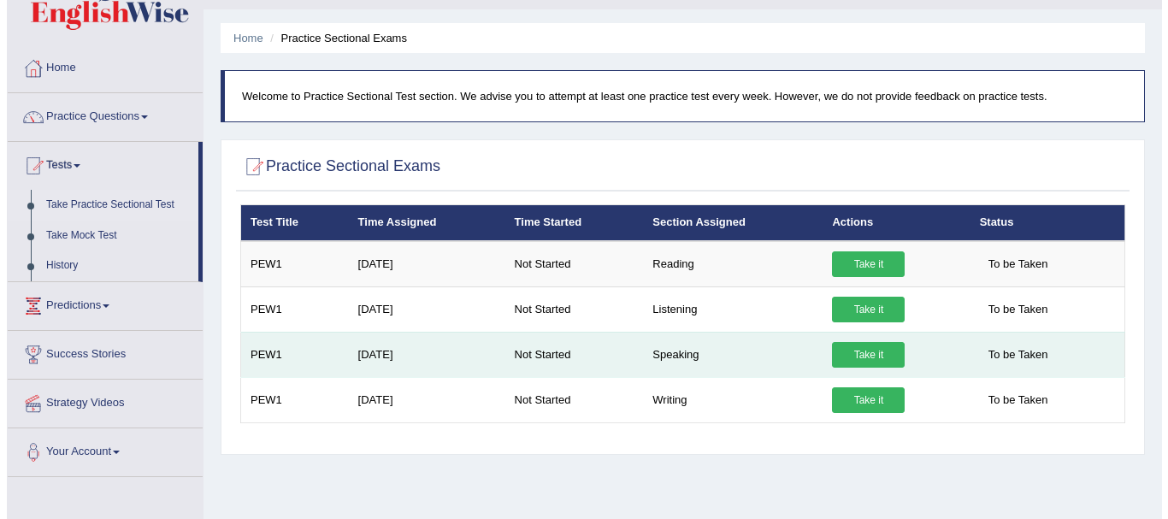
scroll to position [42, 0]
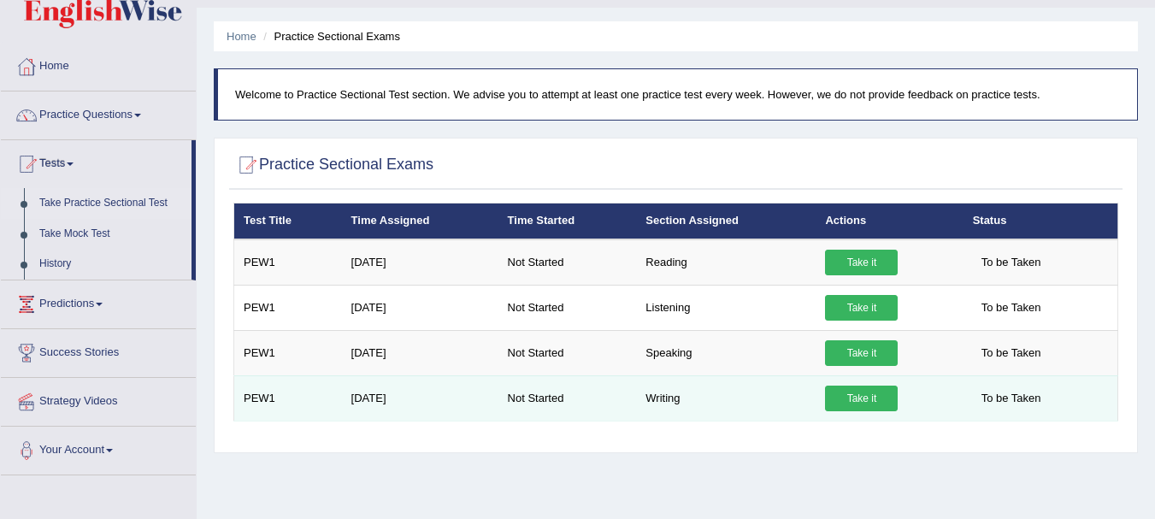
click at [862, 403] on link "Take it" at bounding box center [861, 398] width 73 height 26
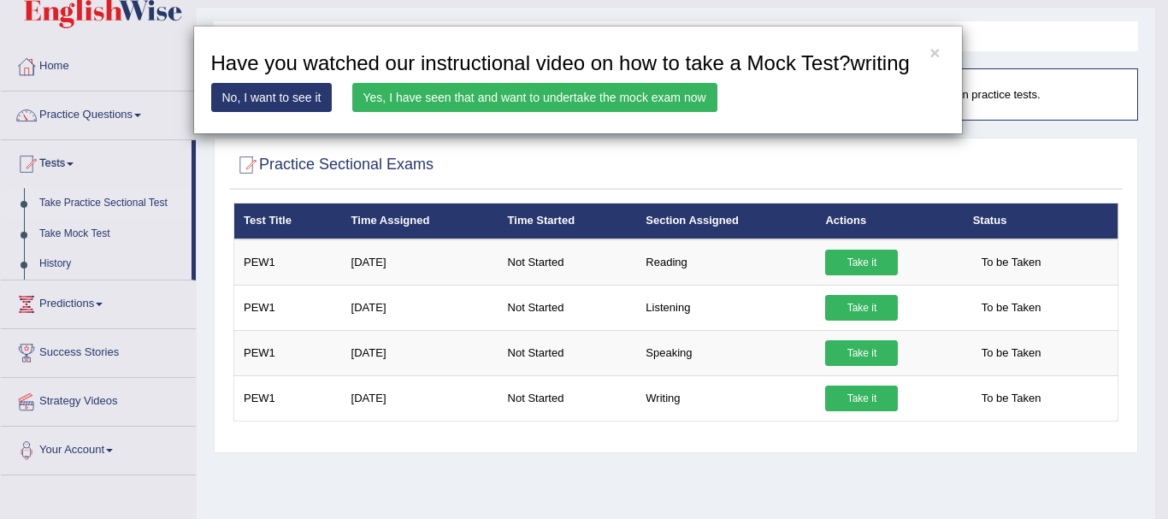
click at [527, 103] on link "Yes, I have seen that and want to undertake the mock exam now" at bounding box center [534, 97] width 365 height 29
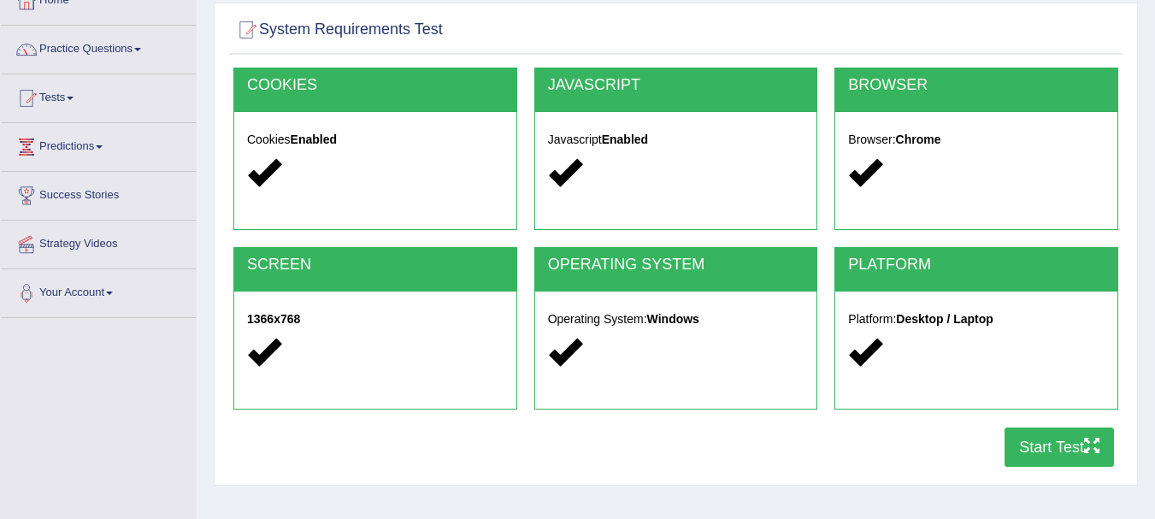
scroll to position [114, 0]
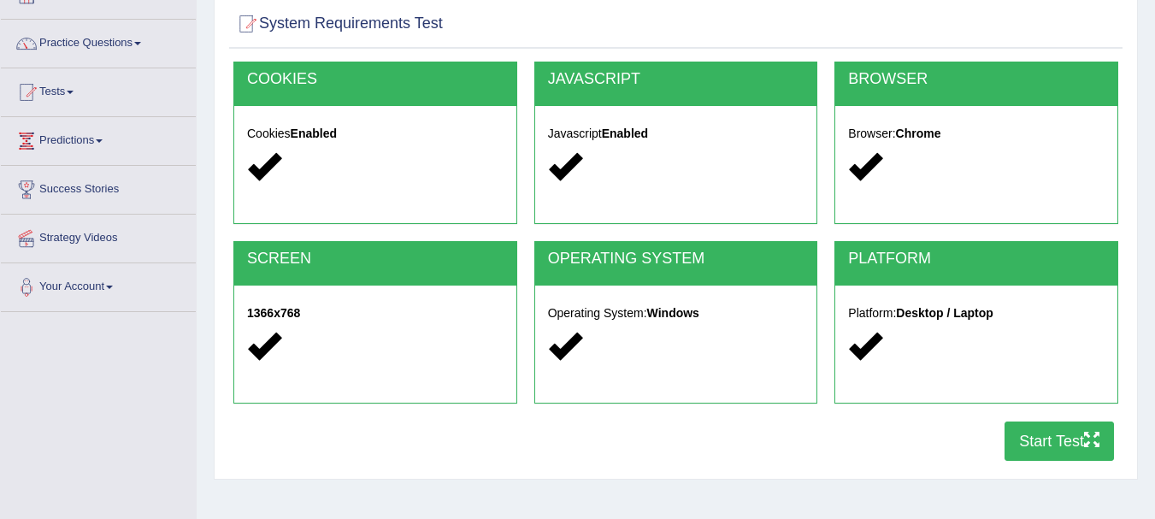
click at [1033, 430] on button "Start Test" at bounding box center [1058, 440] width 109 height 39
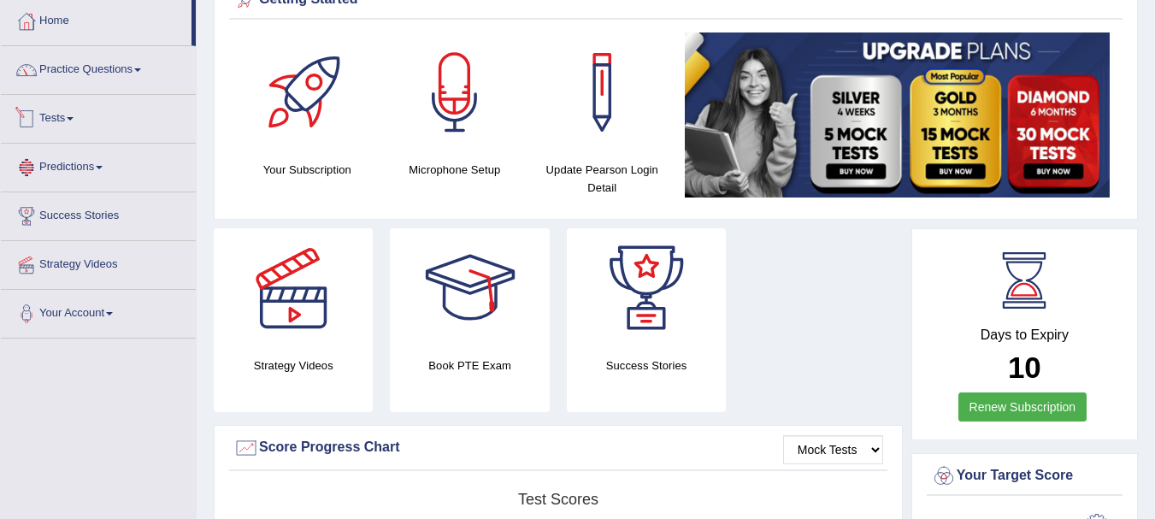
click at [74, 120] on span at bounding box center [70, 118] width 7 height 3
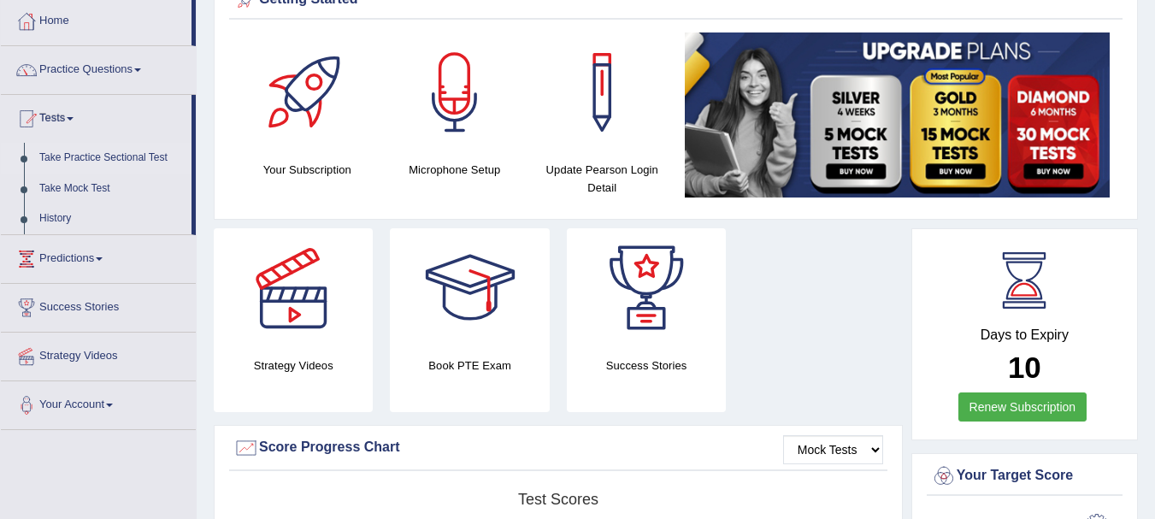
click at [91, 160] on link "Take Practice Sectional Test" at bounding box center [112, 158] width 160 height 31
